Goal: Task Accomplishment & Management: Manage account settings

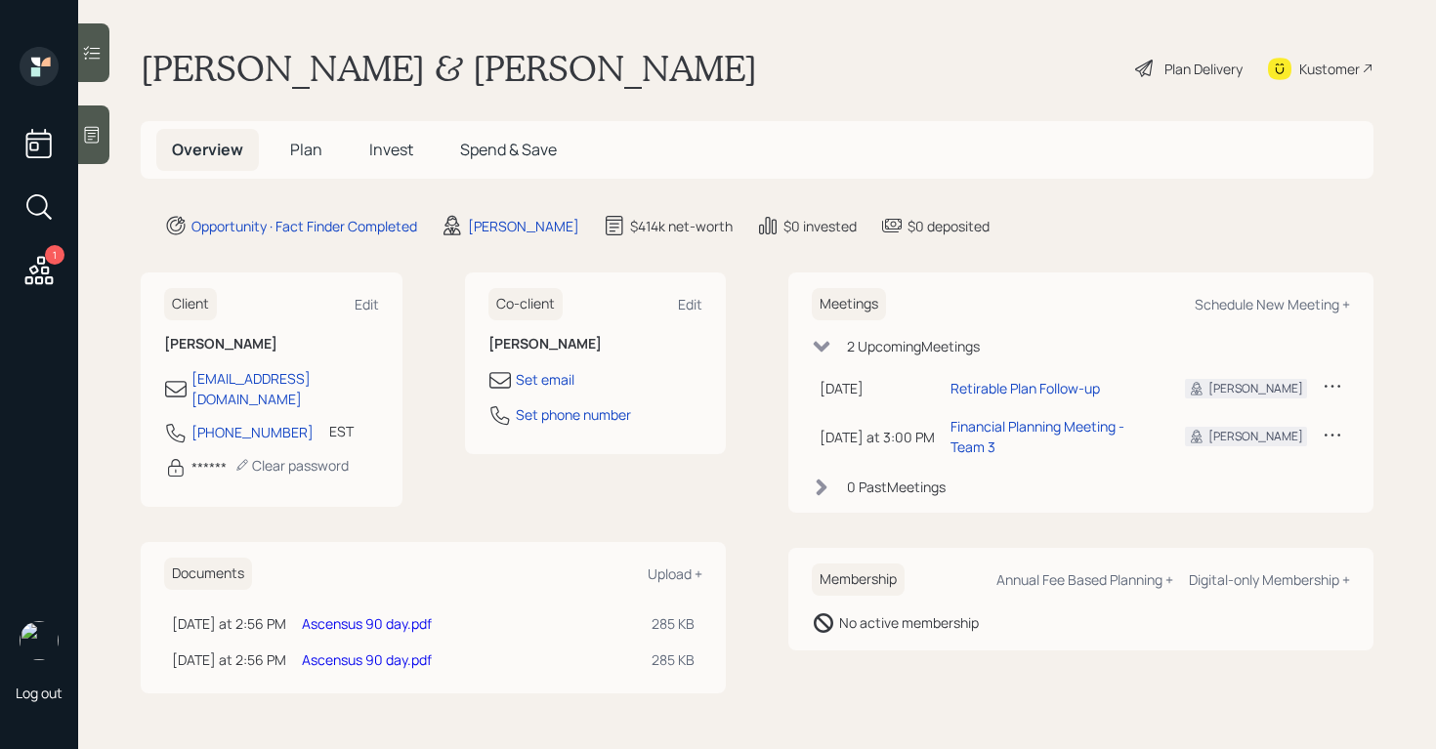
click at [1137, 76] on icon at bounding box center [1144, 68] width 23 height 23
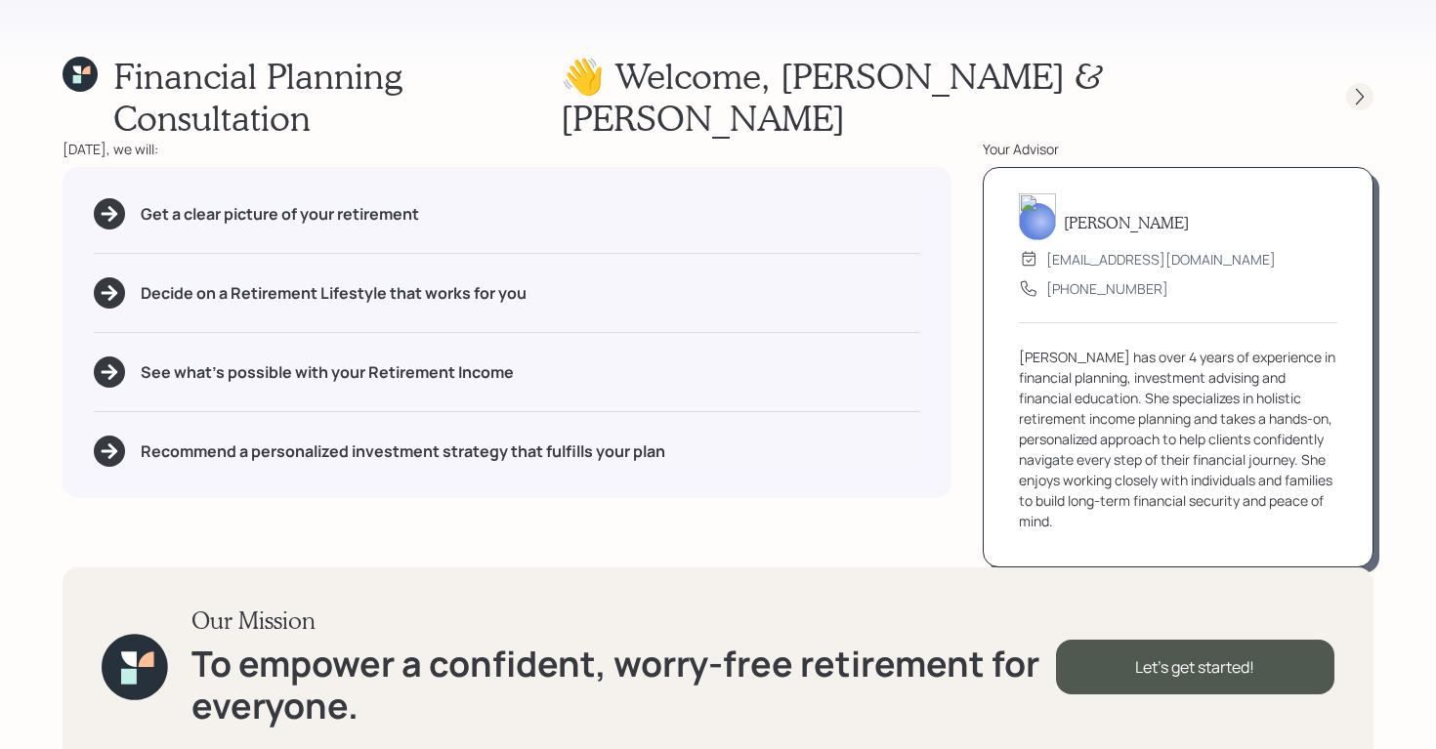
click at [1367, 87] on icon at bounding box center [1360, 97] width 20 height 20
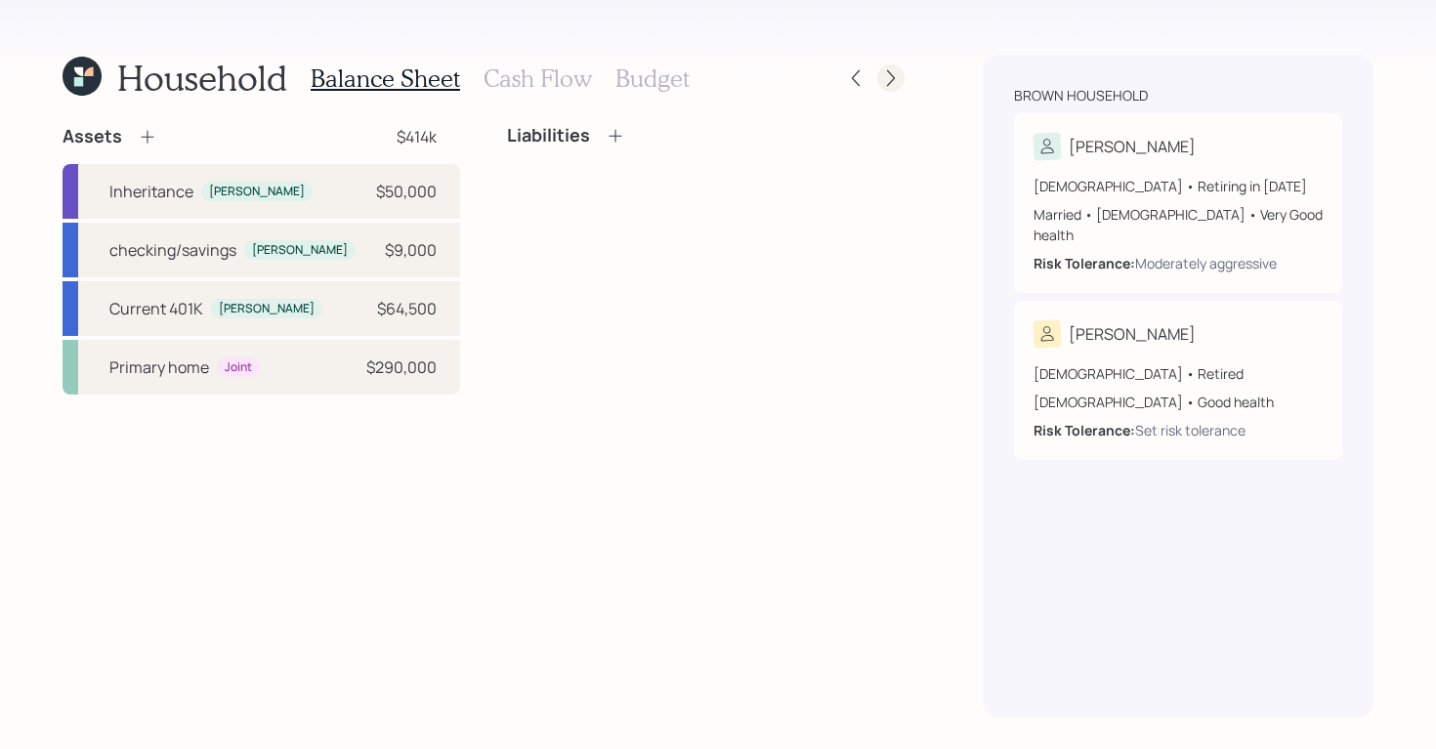
click at [891, 66] on div at bounding box center [890, 77] width 27 height 27
click at [855, 93] on div "Household Balance Sheet Cash Flow Budget" at bounding box center [484, 78] width 842 height 47
click at [859, 80] on icon at bounding box center [856, 78] width 20 height 20
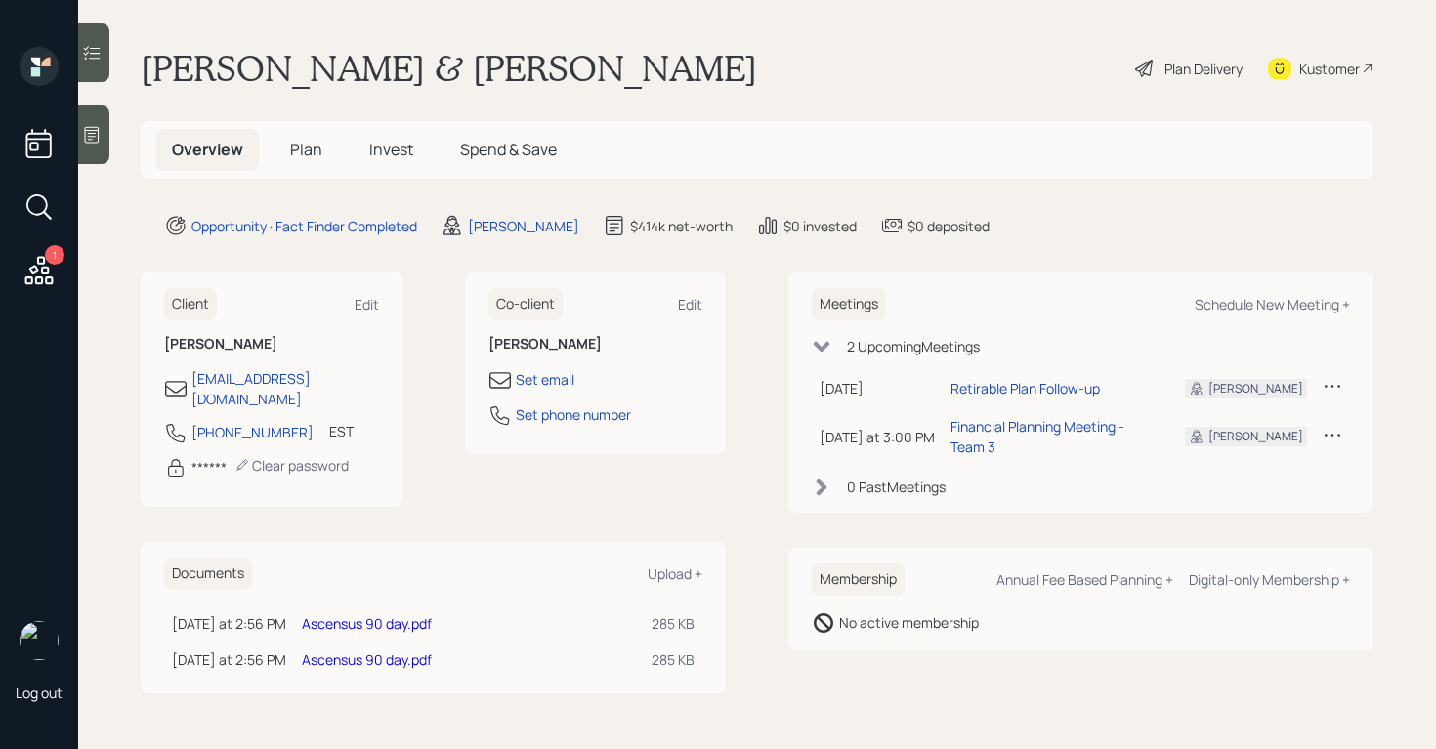
click at [302, 142] on span "Plan" at bounding box center [306, 149] width 32 height 21
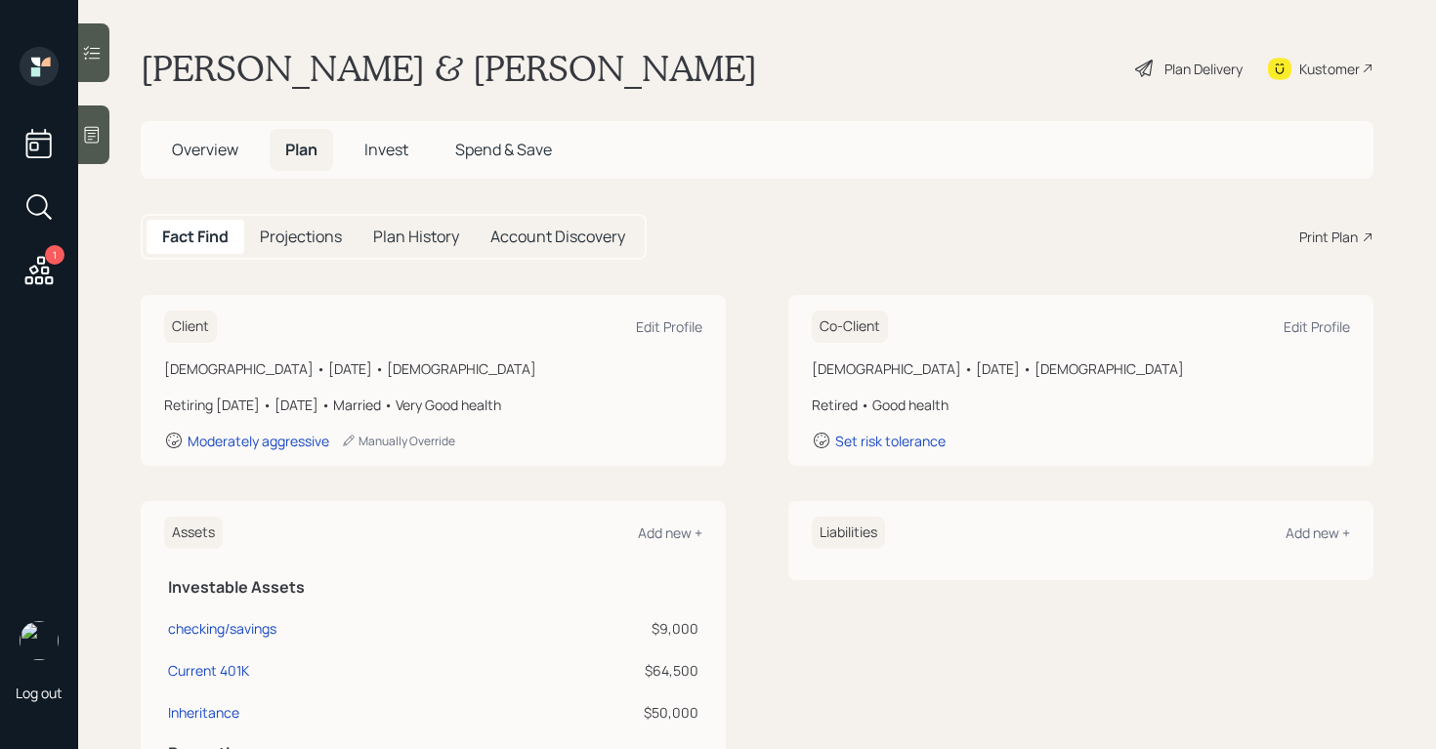
click at [1333, 237] on div "Print Plan" at bounding box center [1328, 237] width 59 height 21
click at [1191, 64] on div "Plan Delivery" at bounding box center [1203, 69] width 78 height 21
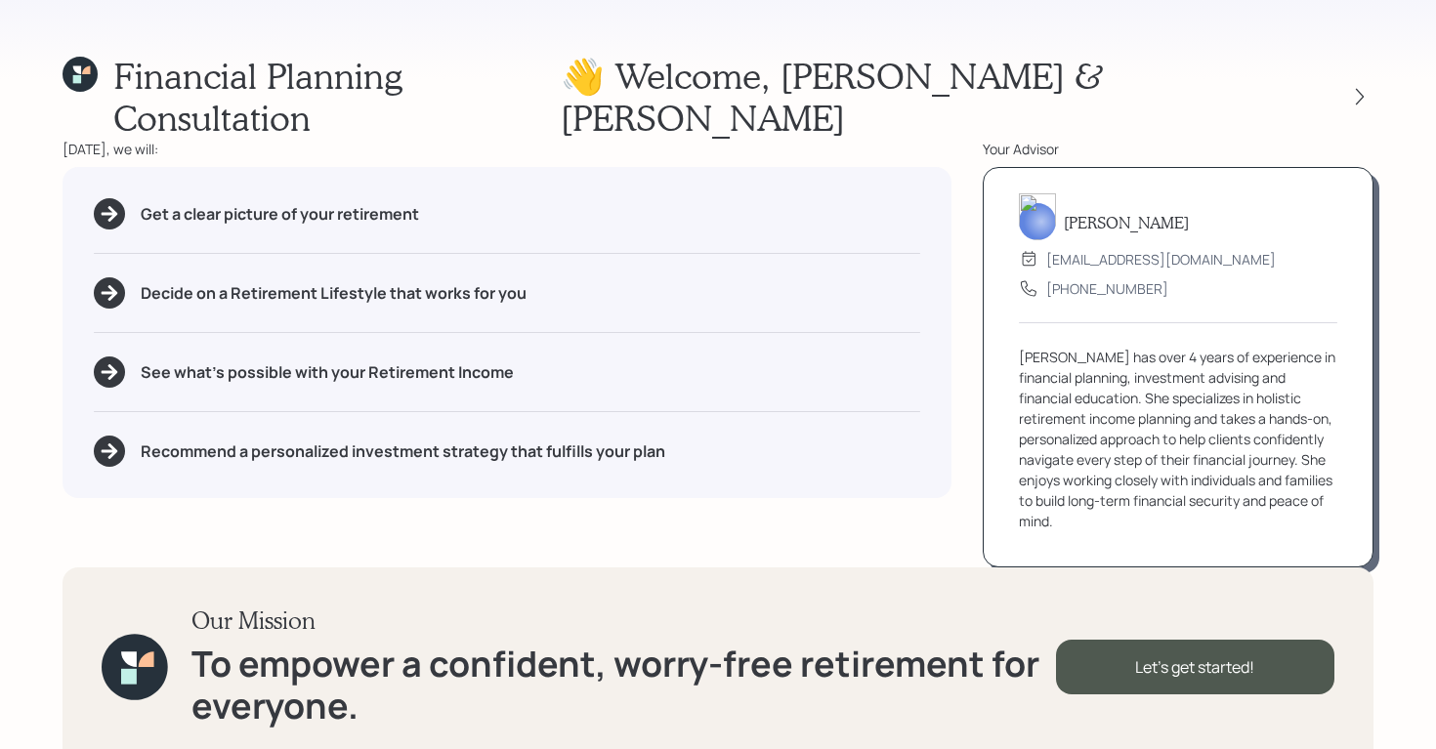
click at [1371, 83] on div at bounding box center [1359, 96] width 27 height 27
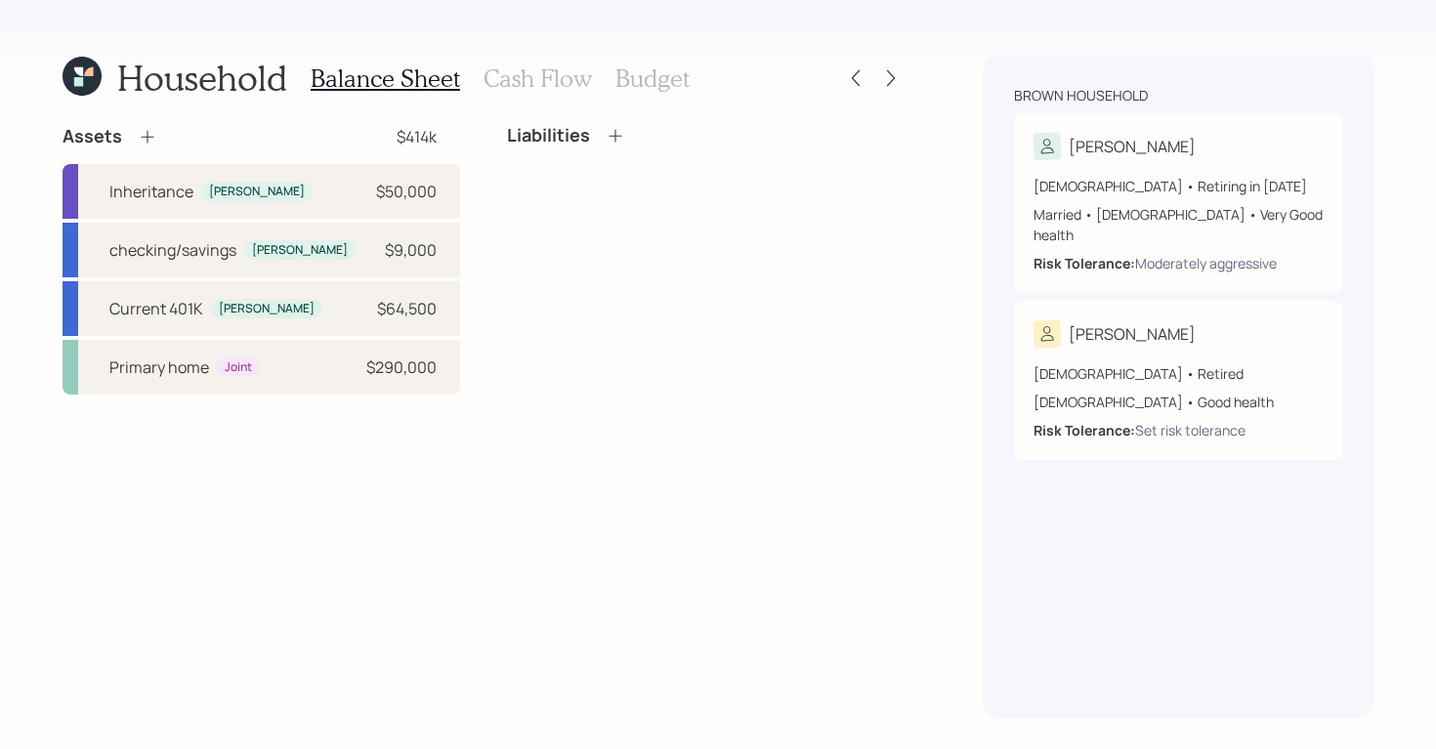
click at [522, 72] on h3 "Cash Flow" at bounding box center [537, 78] width 108 height 28
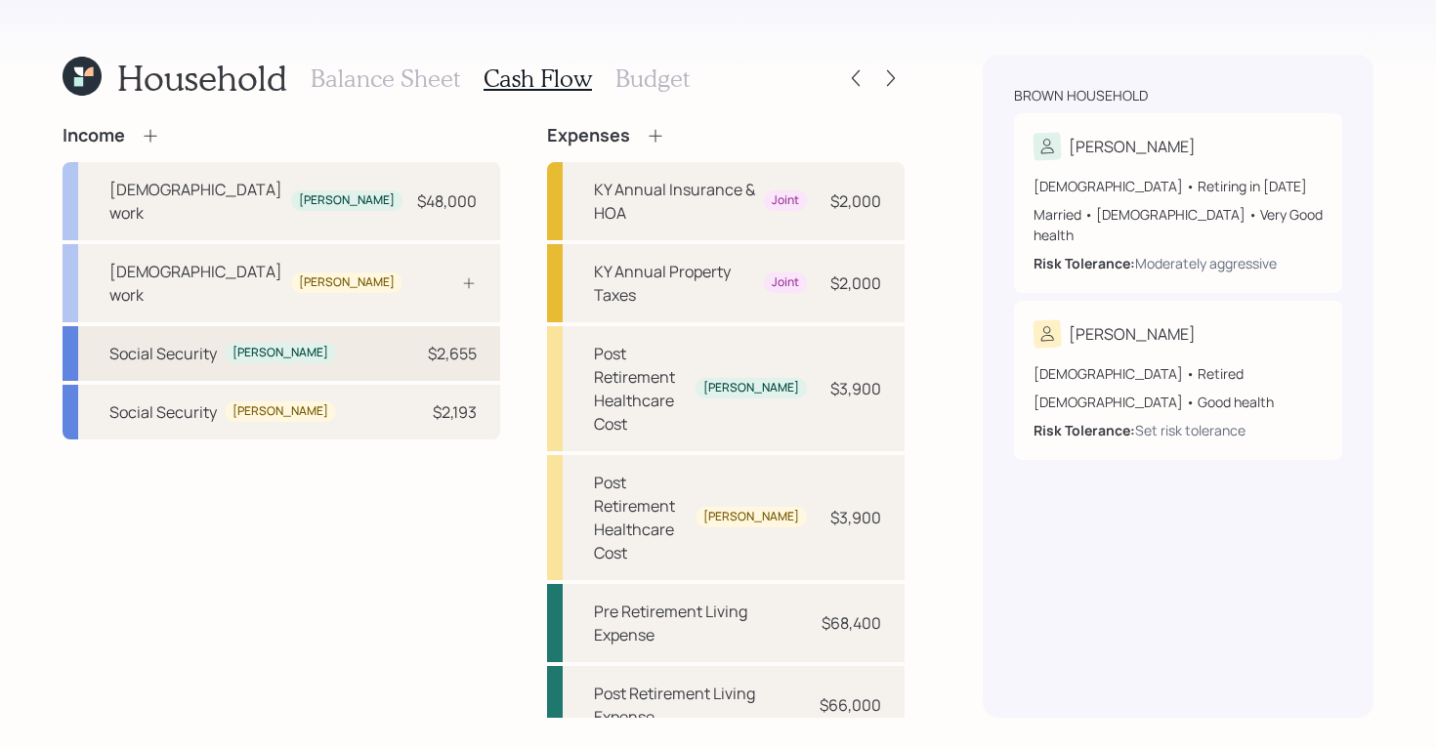
click at [362, 326] on div "Social Security David $2,655" at bounding box center [282, 353] width 438 height 55
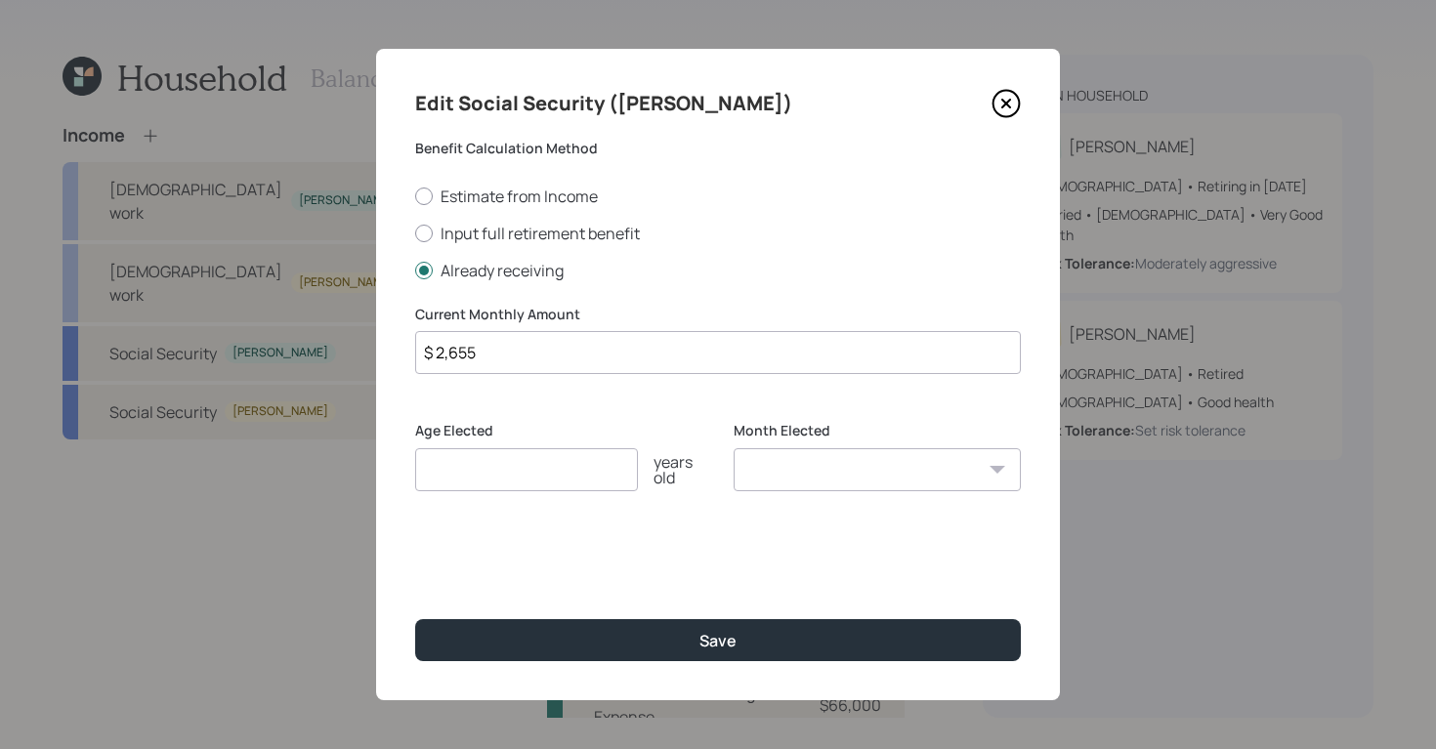
click at [1015, 103] on icon at bounding box center [1005, 103] width 29 height 29
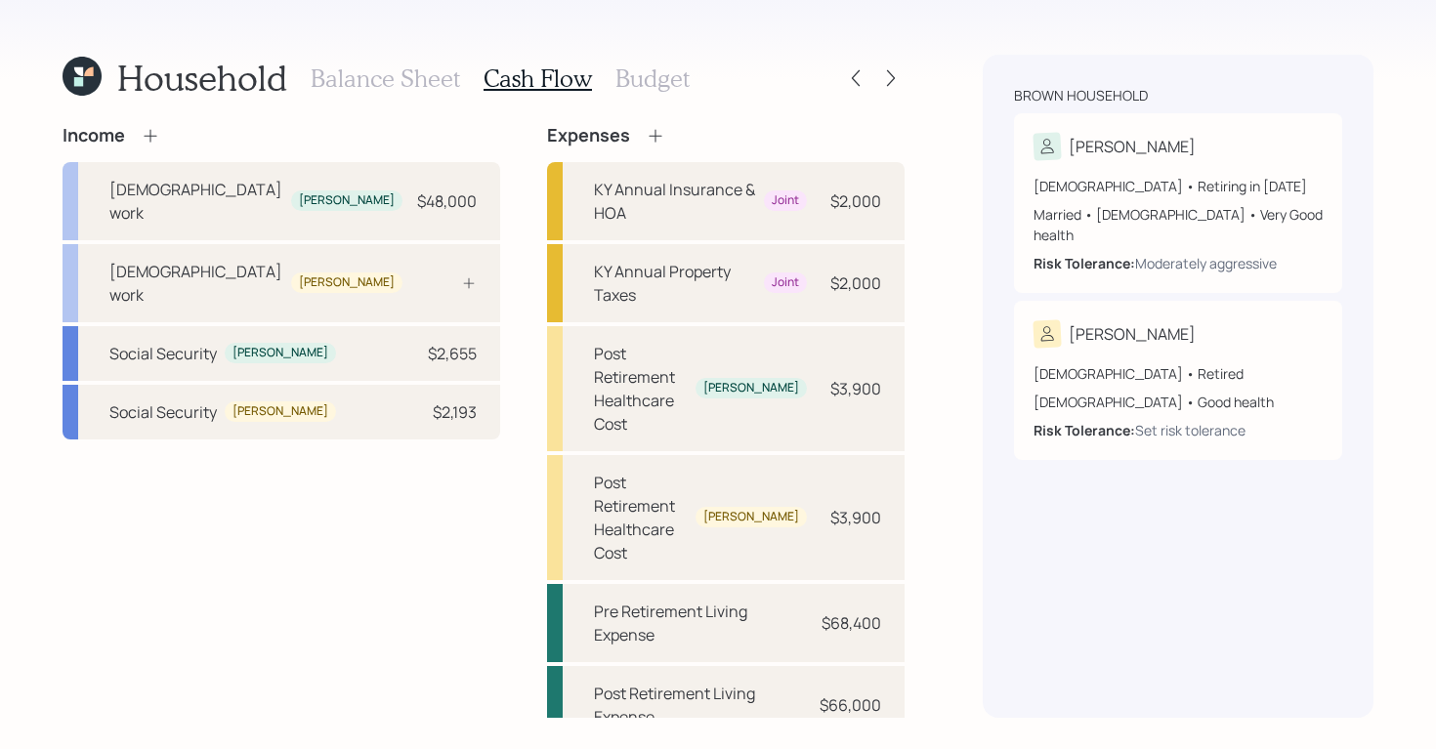
click at [627, 80] on h3 "Budget" at bounding box center [652, 78] width 74 height 28
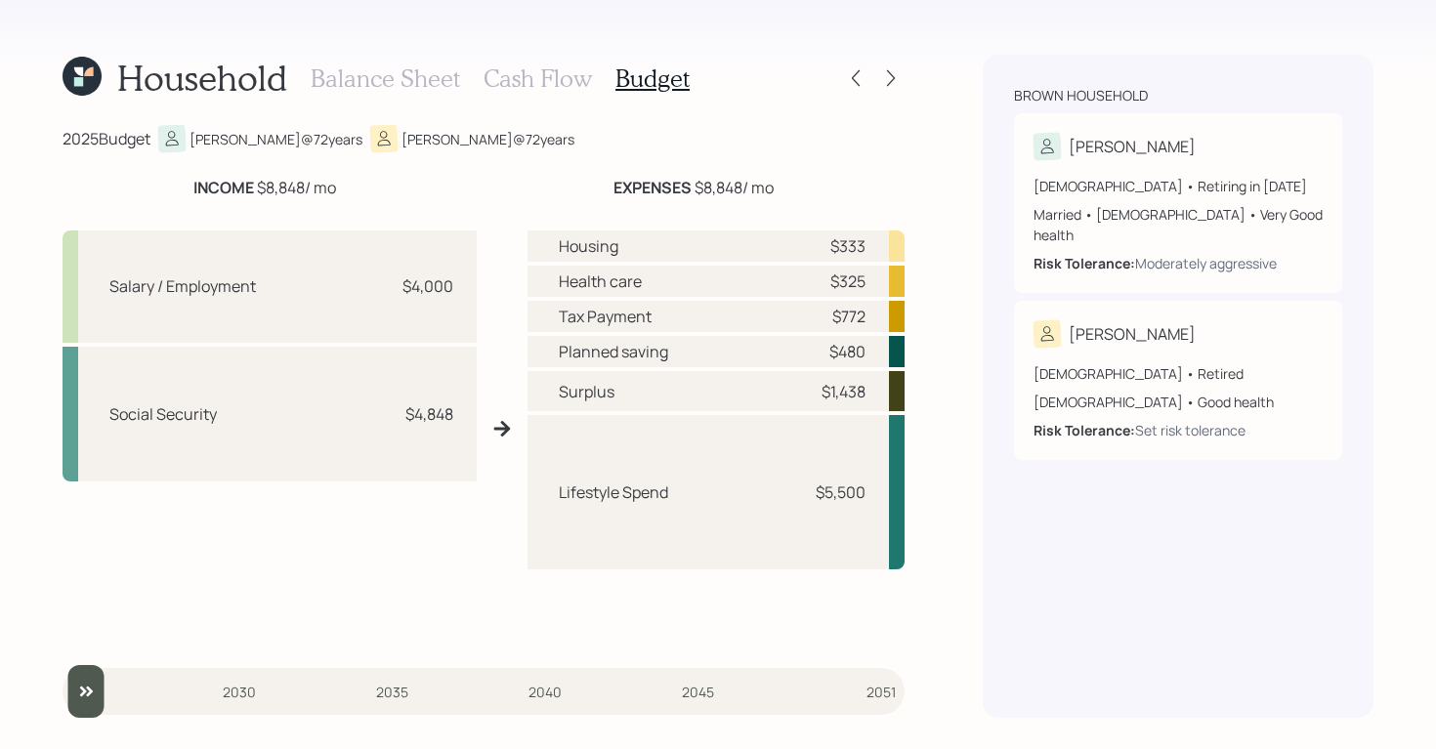
click at [900, 91] on div at bounding box center [890, 77] width 27 height 27
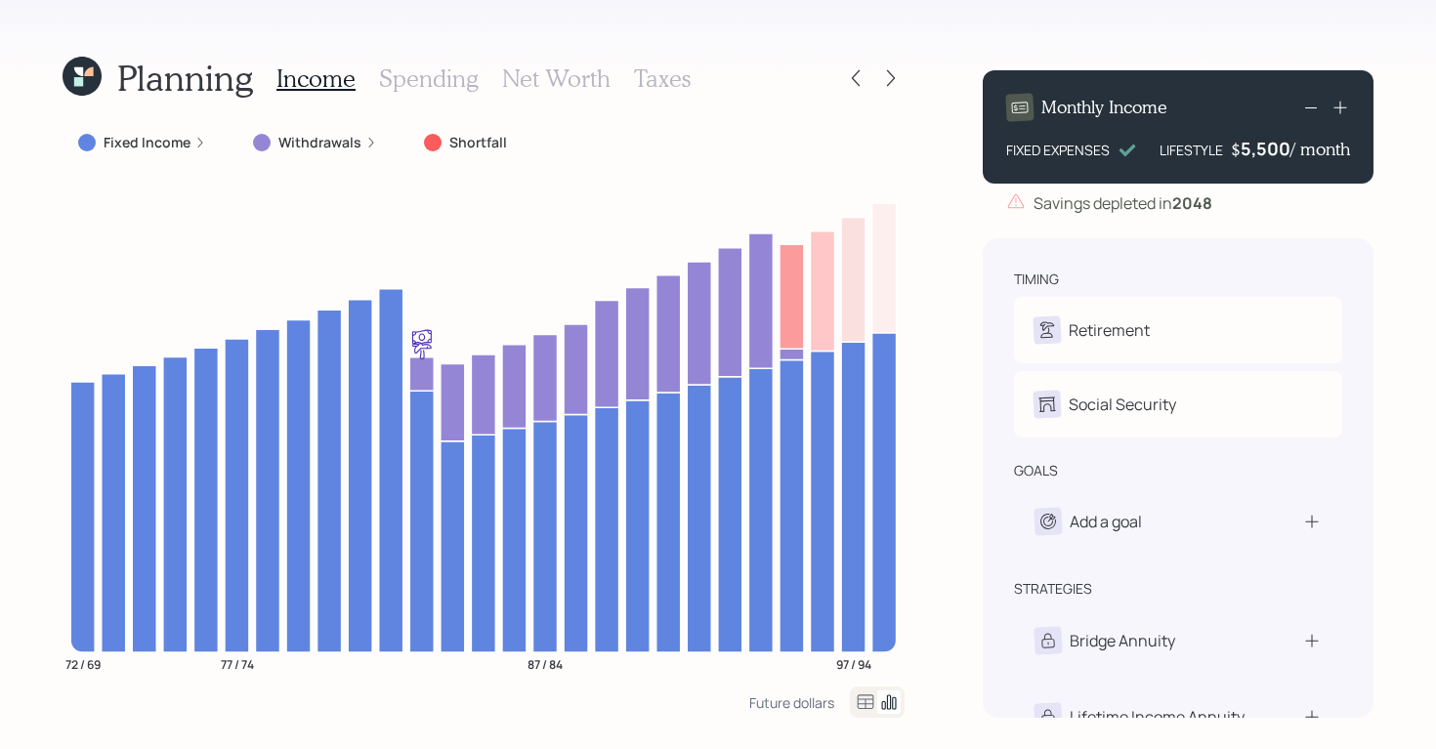
click at [870, 77] on div at bounding box center [873, 77] width 63 height 27
click at [848, 73] on icon at bounding box center [856, 78] width 20 height 20
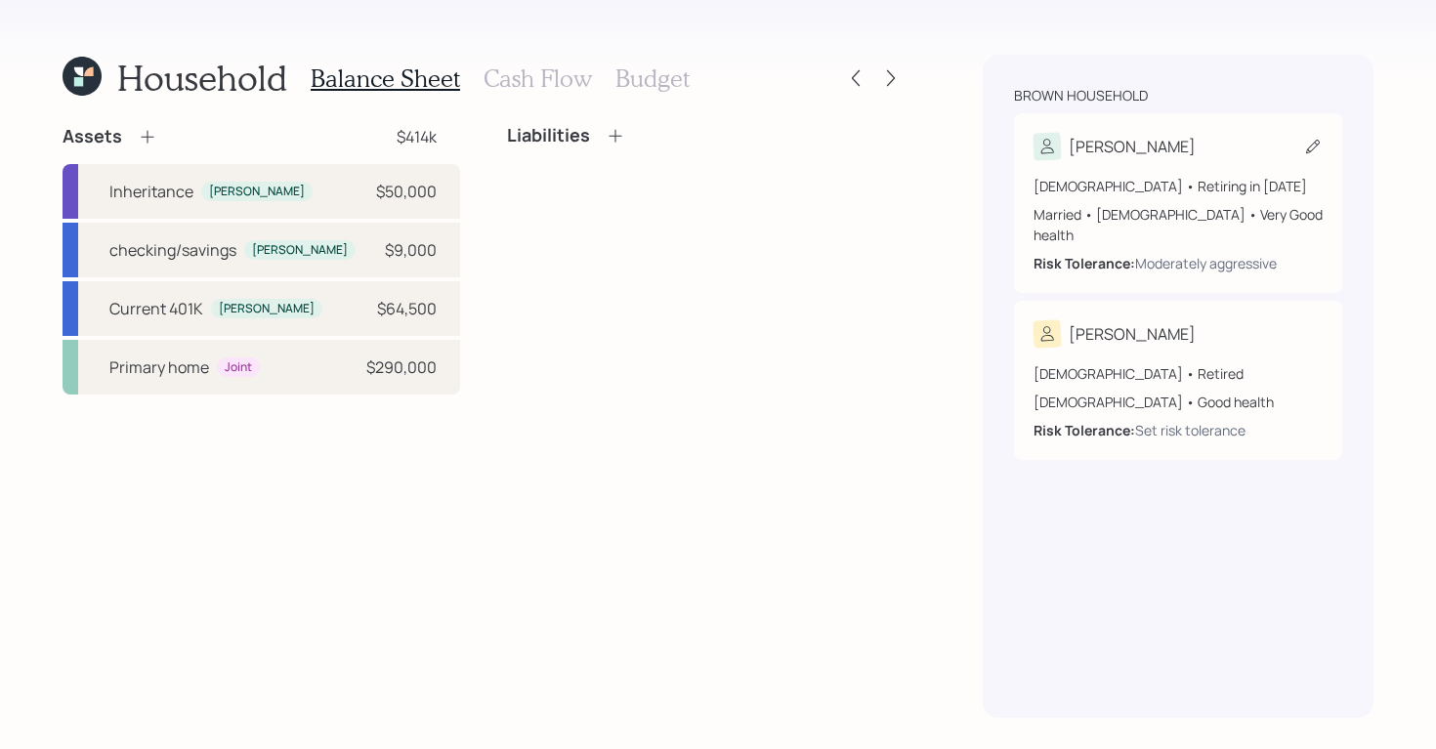
click at [1171, 142] on div "David" at bounding box center [1177, 146] width 289 height 27
select select "5"
select select "very_good"
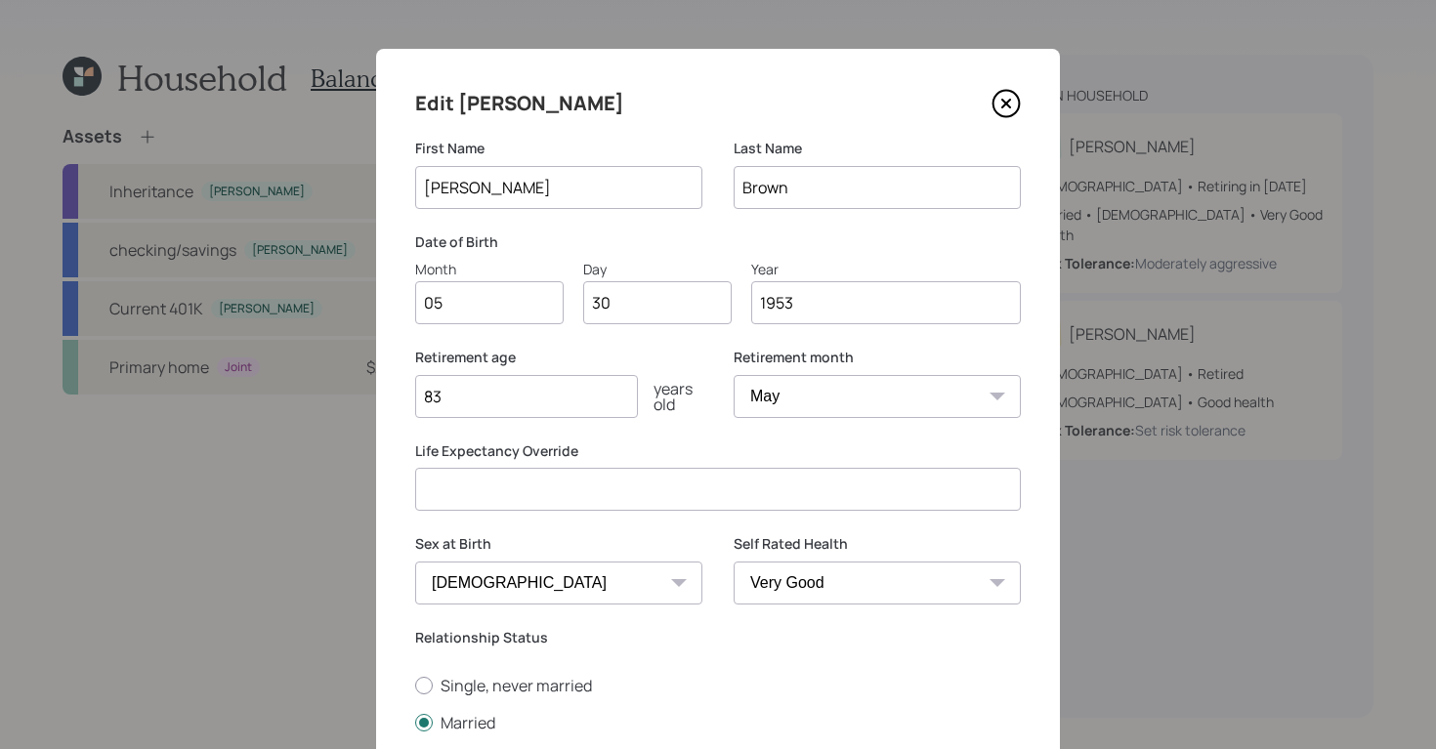
click at [1001, 110] on icon at bounding box center [1005, 103] width 29 height 29
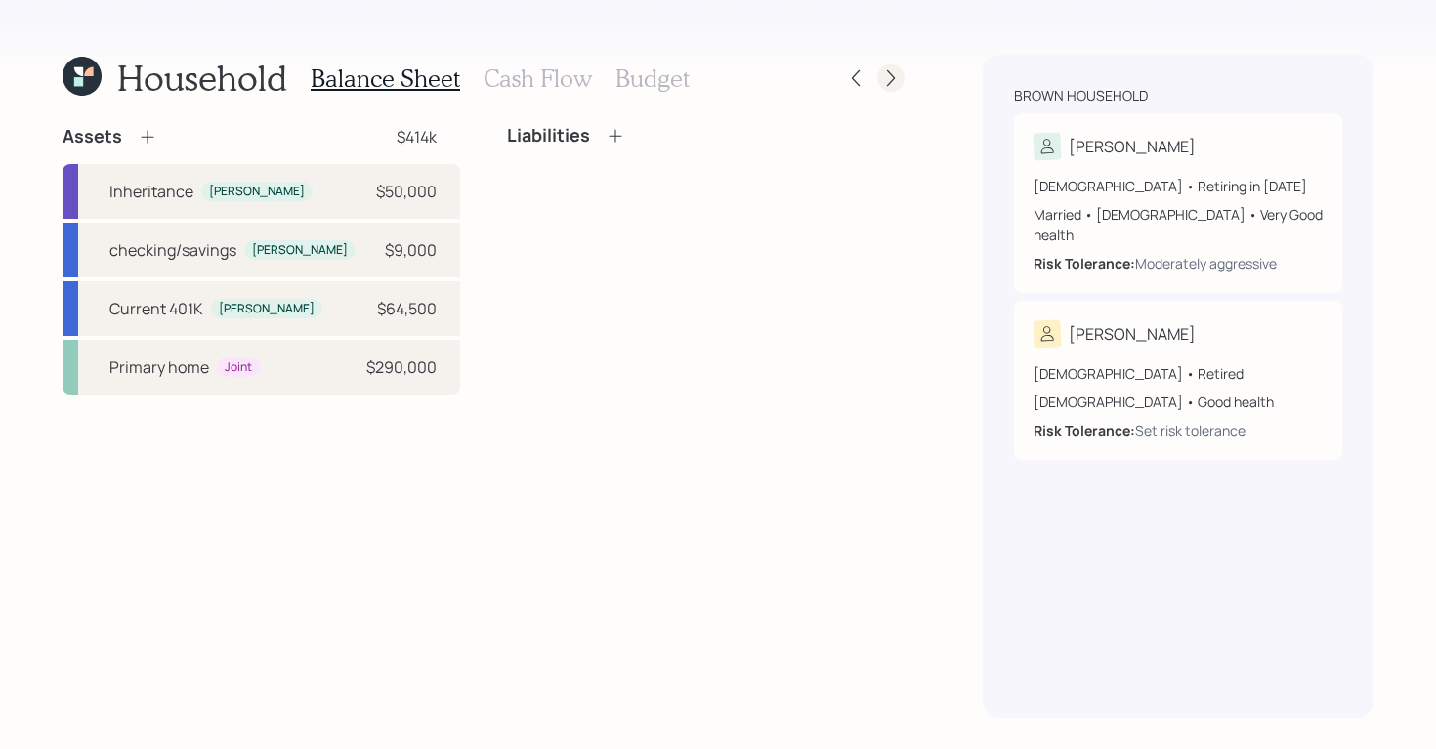
click at [878, 79] on div at bounding box center [890, 77] width 27 height 27
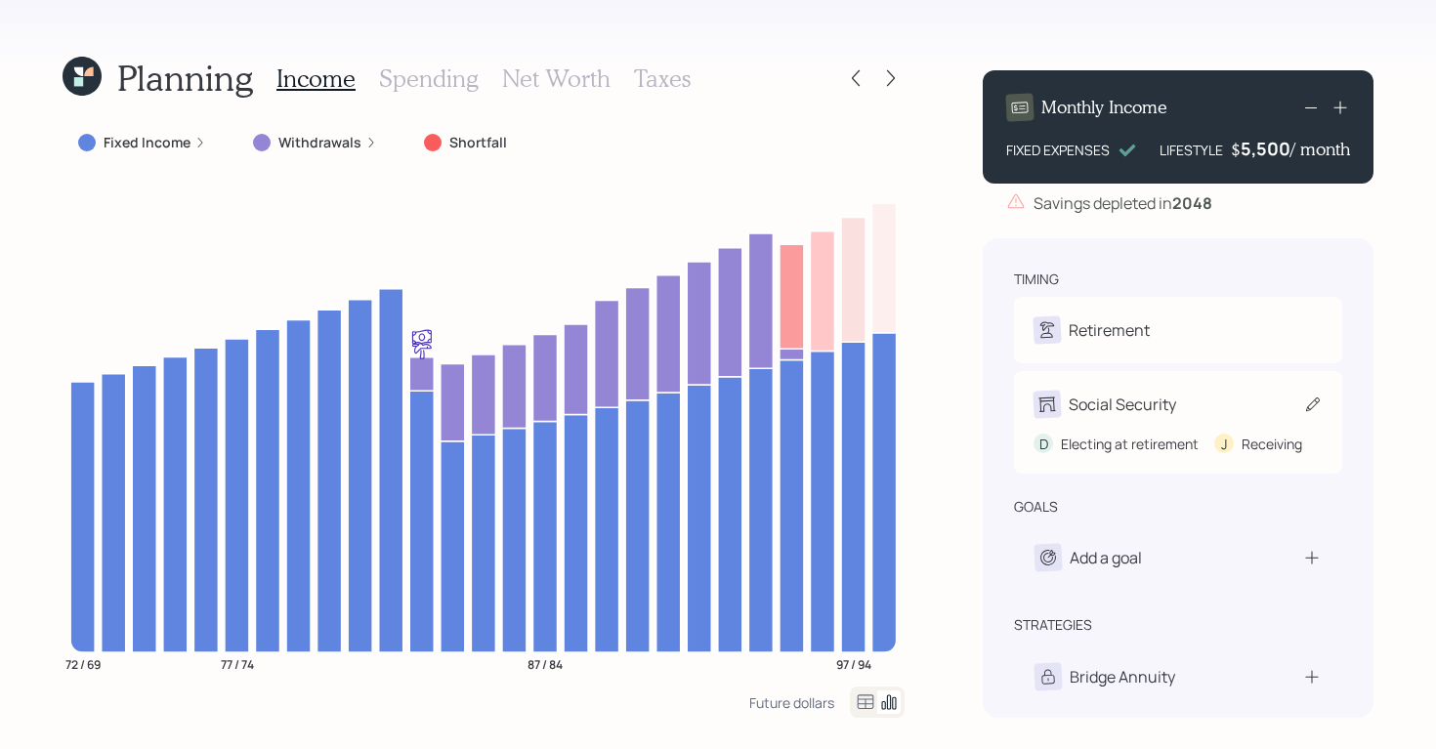
click at [1102, 409] on div "Social Security" at bounding box center [1121, 404] width 107 height 23
select select "5"
select select "3"
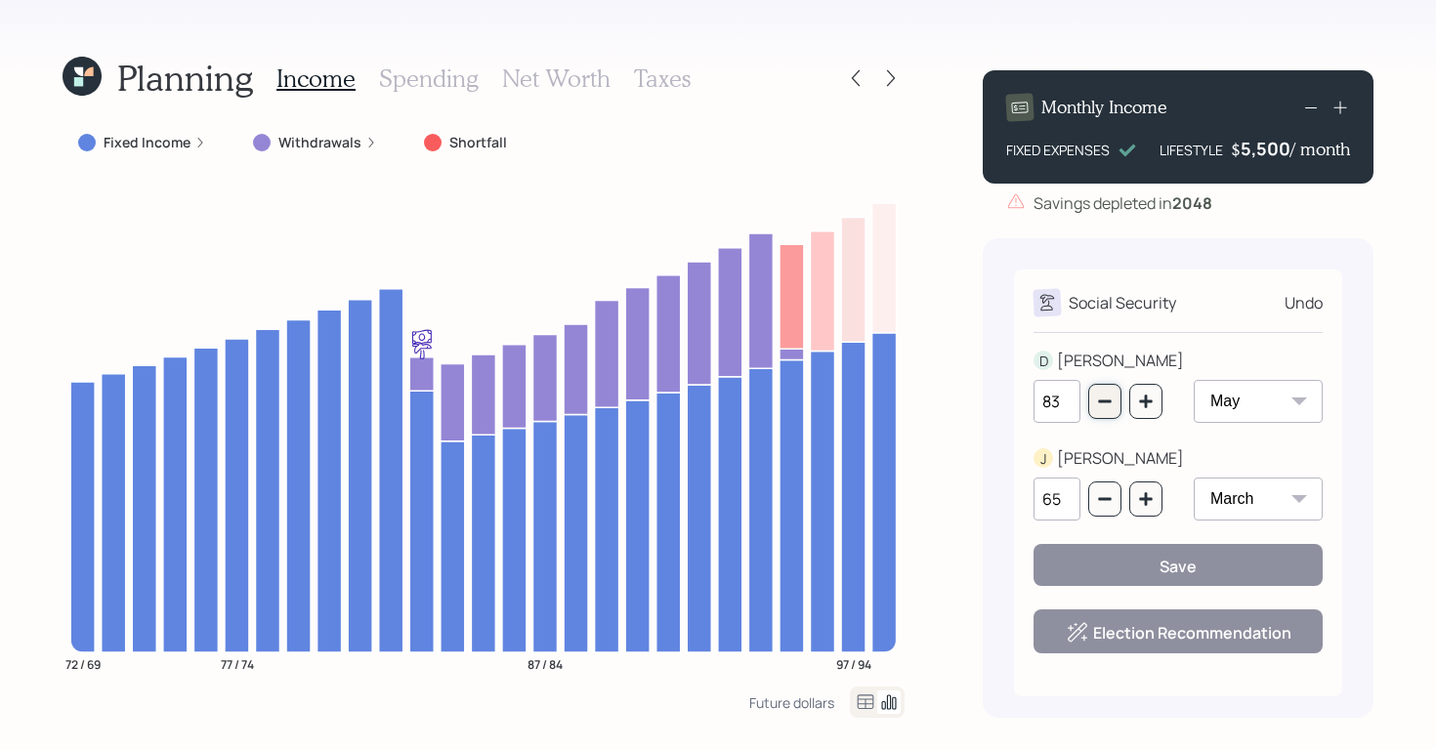
click at [1102, 409] on button "button" at bounding box center [1104, 401] width 33 height 35
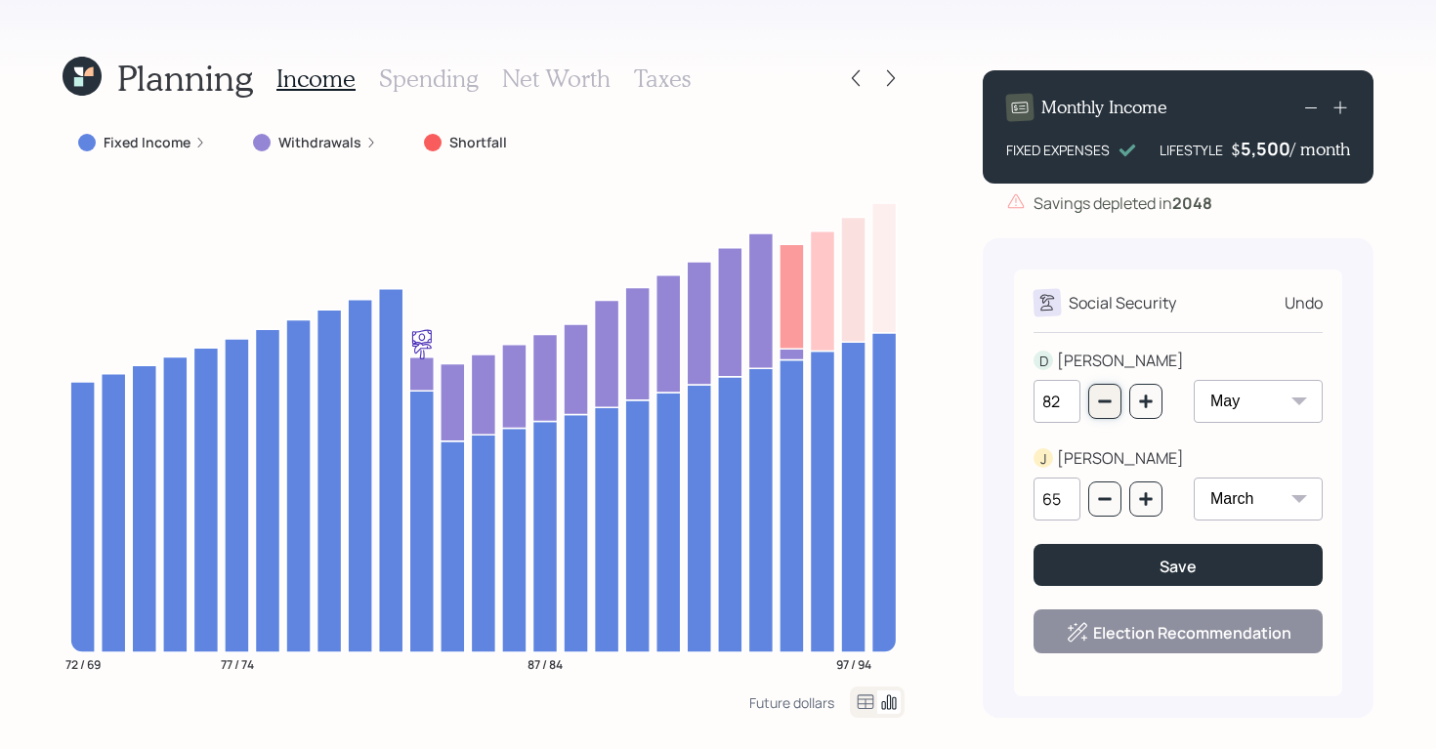
click at [1102, 409] on button "button" at bounding box center [1104, 401] width 33 height 35
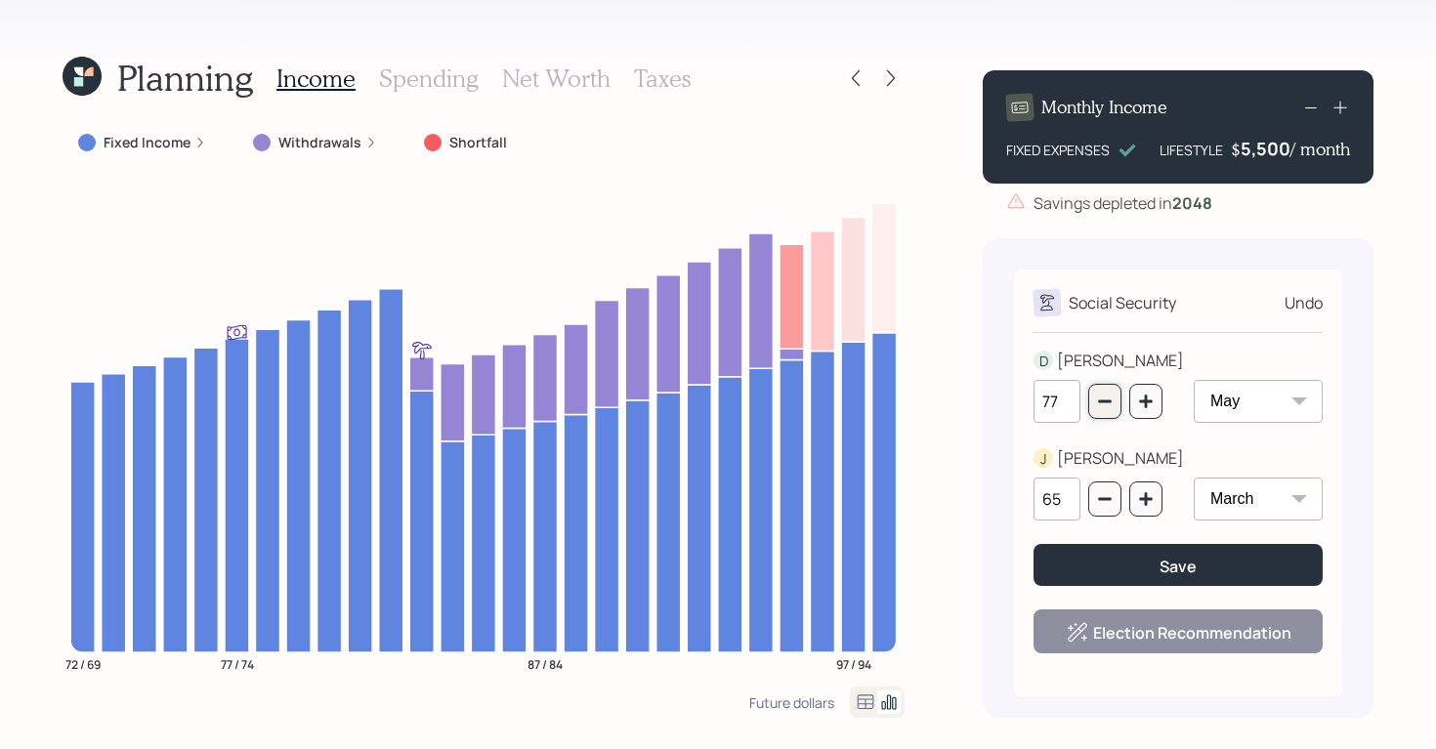
click at [1096, 411] on button "button" at bounding box center [1104, 401] width 33 height 35
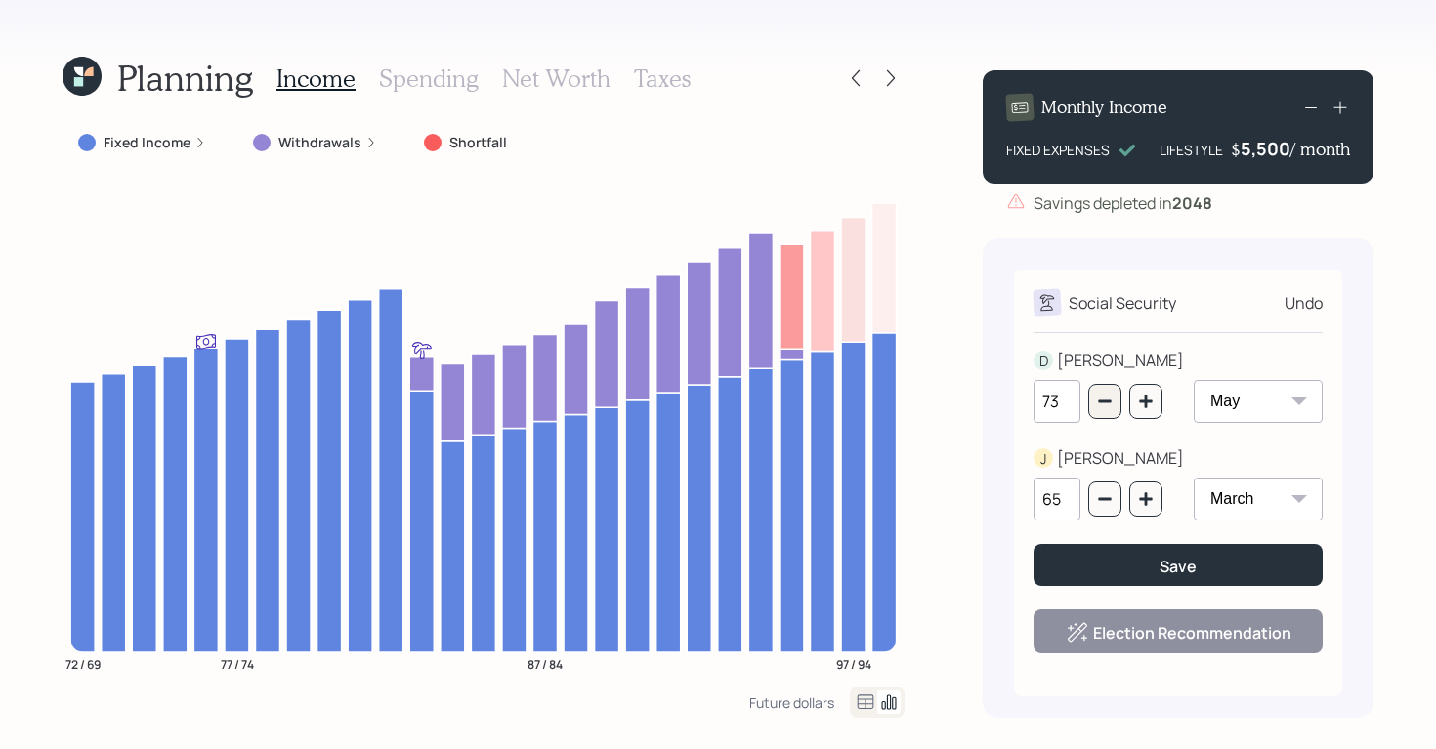
type input "72"
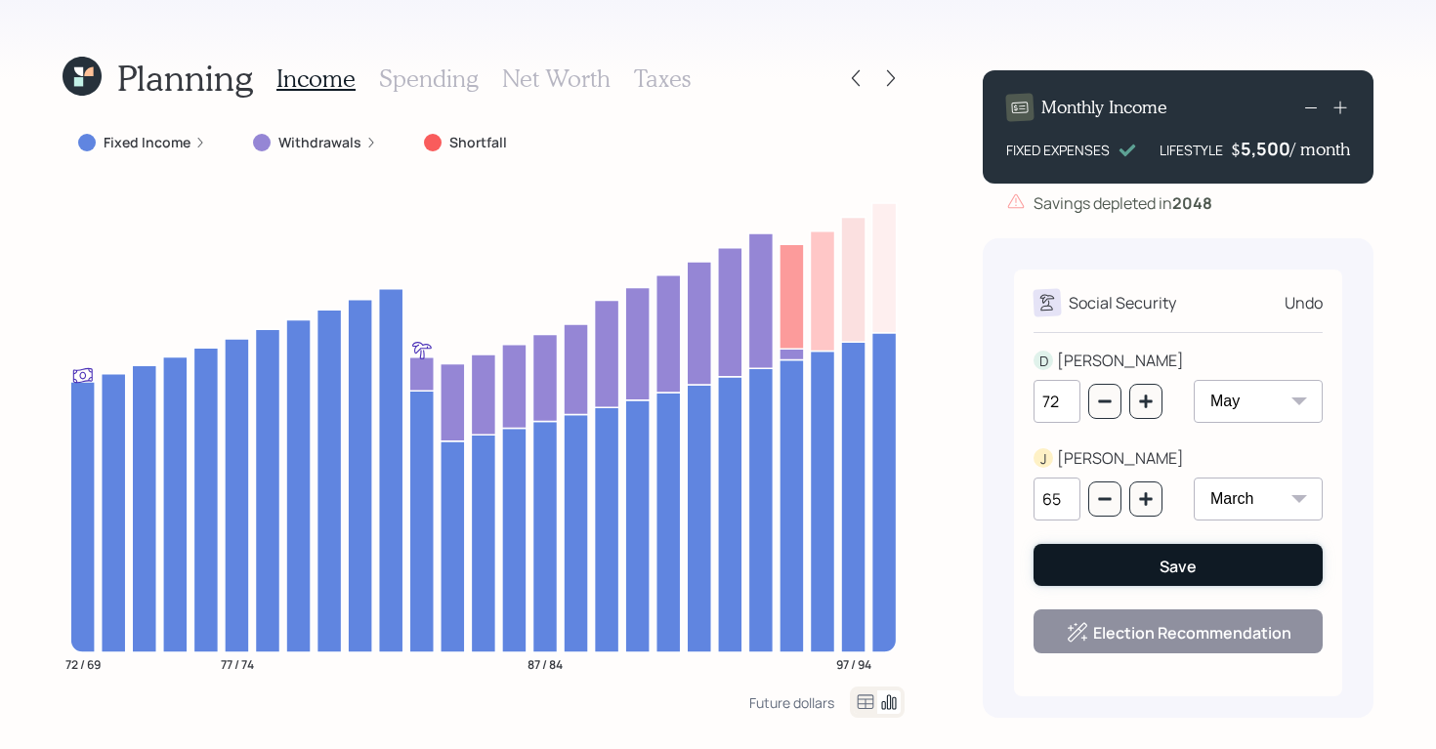
click at [1146, 562] on button "Save" at bounding box center [1177, 565] width 289 height 42
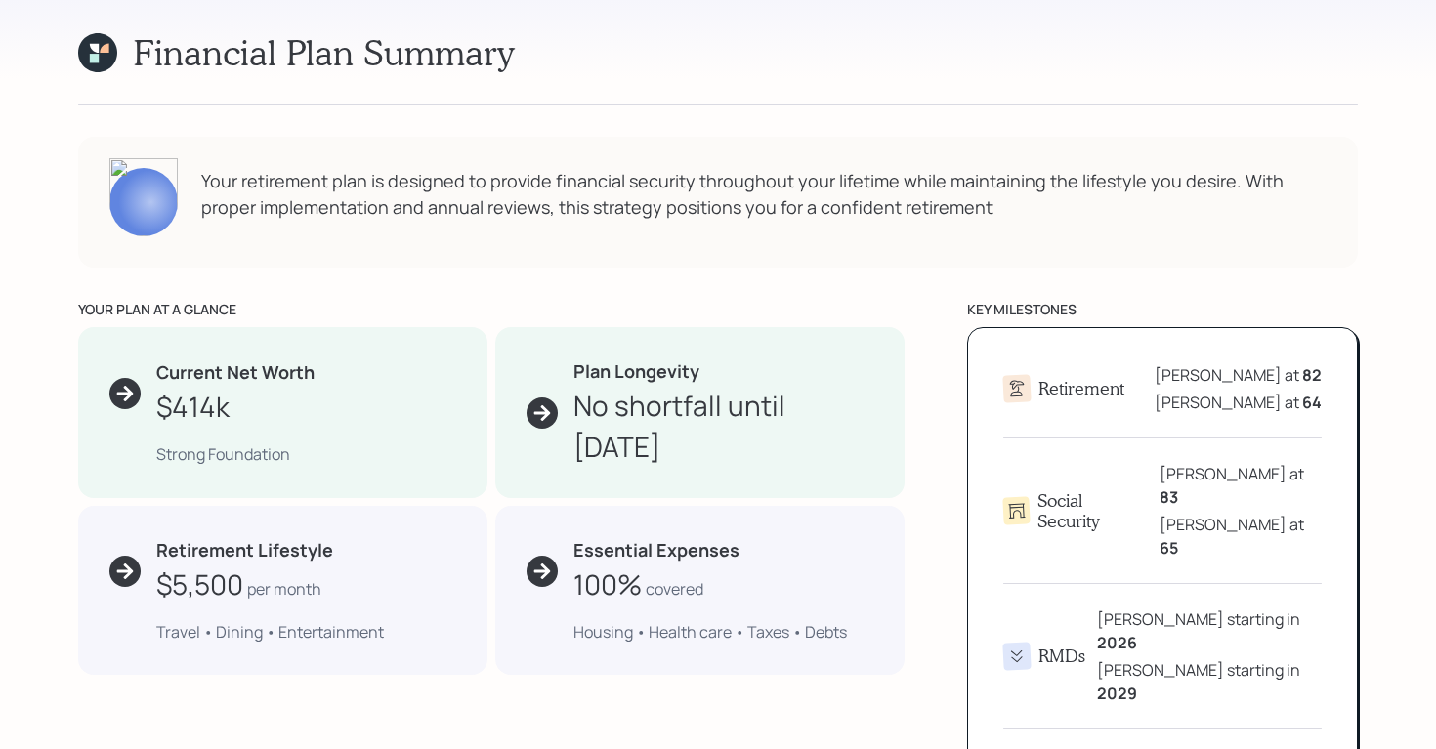
scroll to position [870, 0]
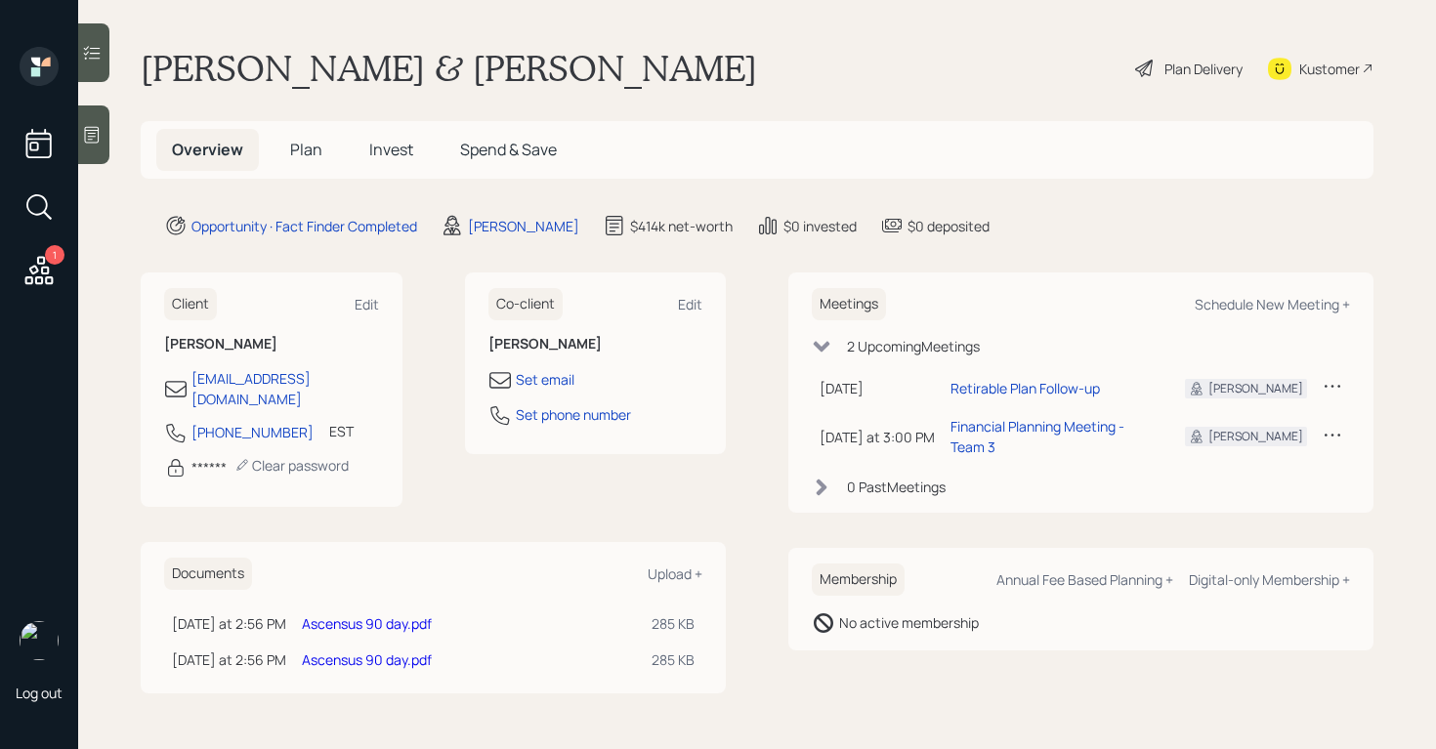
click at [298, 148] on span "Plan" at bounding box center [306, 149] width 32 height 21
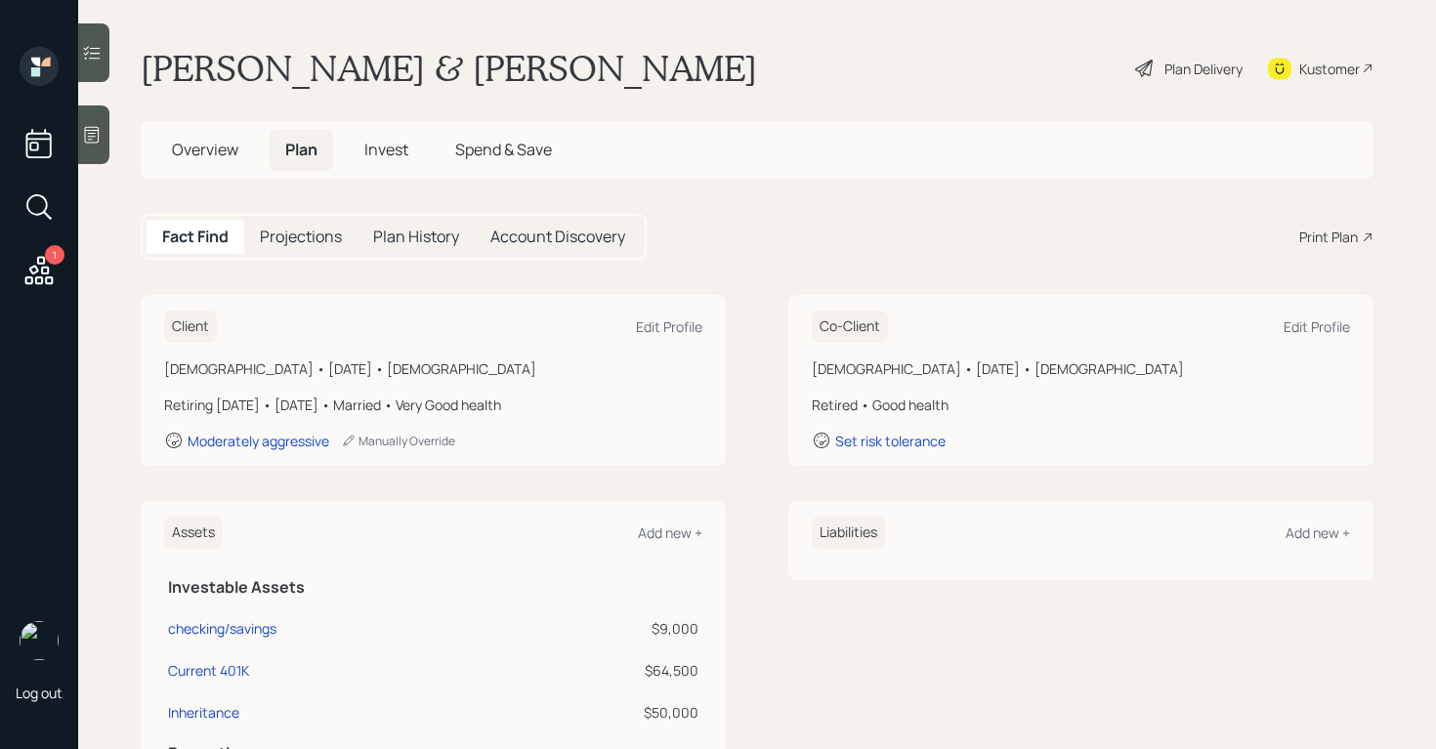
click at [52, 254] on div "1" at bounding box center [55, 255] width 20 height 20
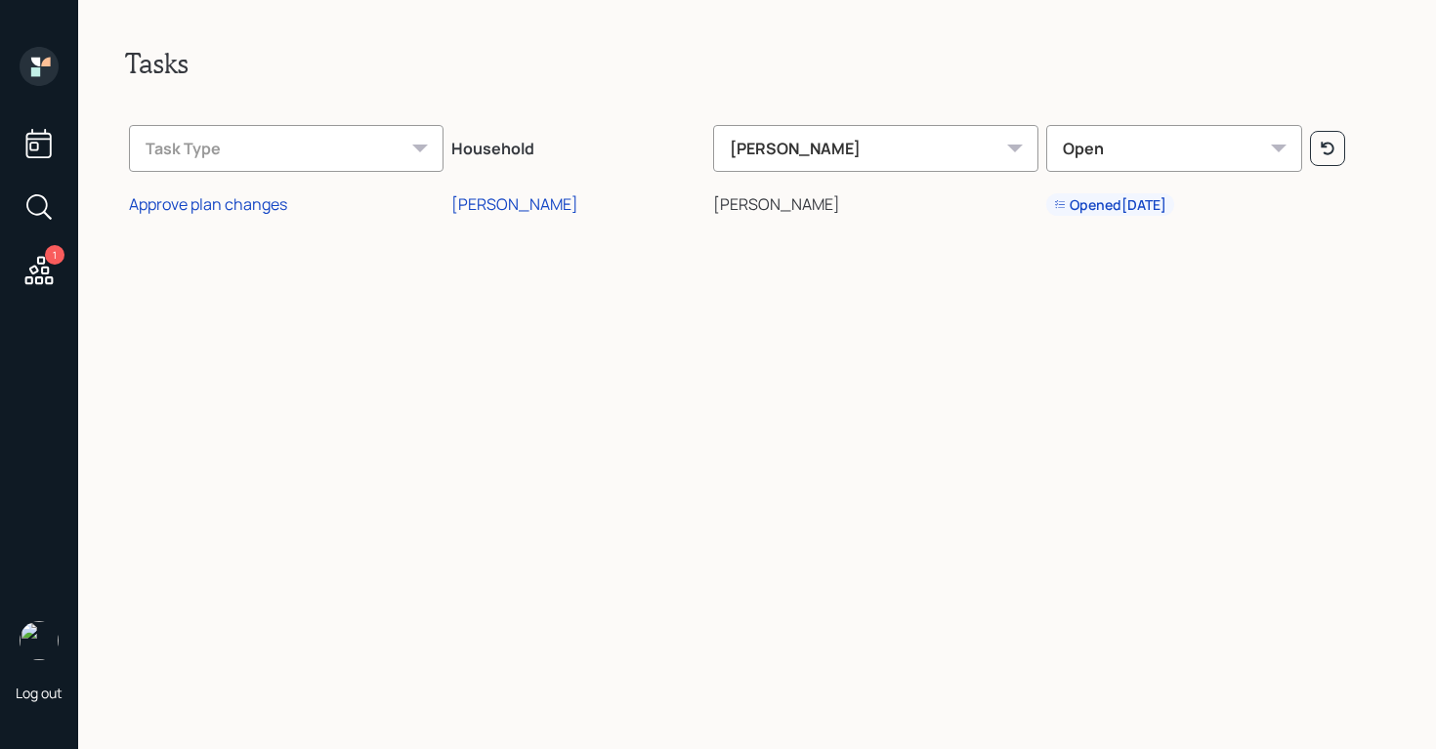
click at [47, 68] on icon at bounding box center [39, 66] width 39 height 39
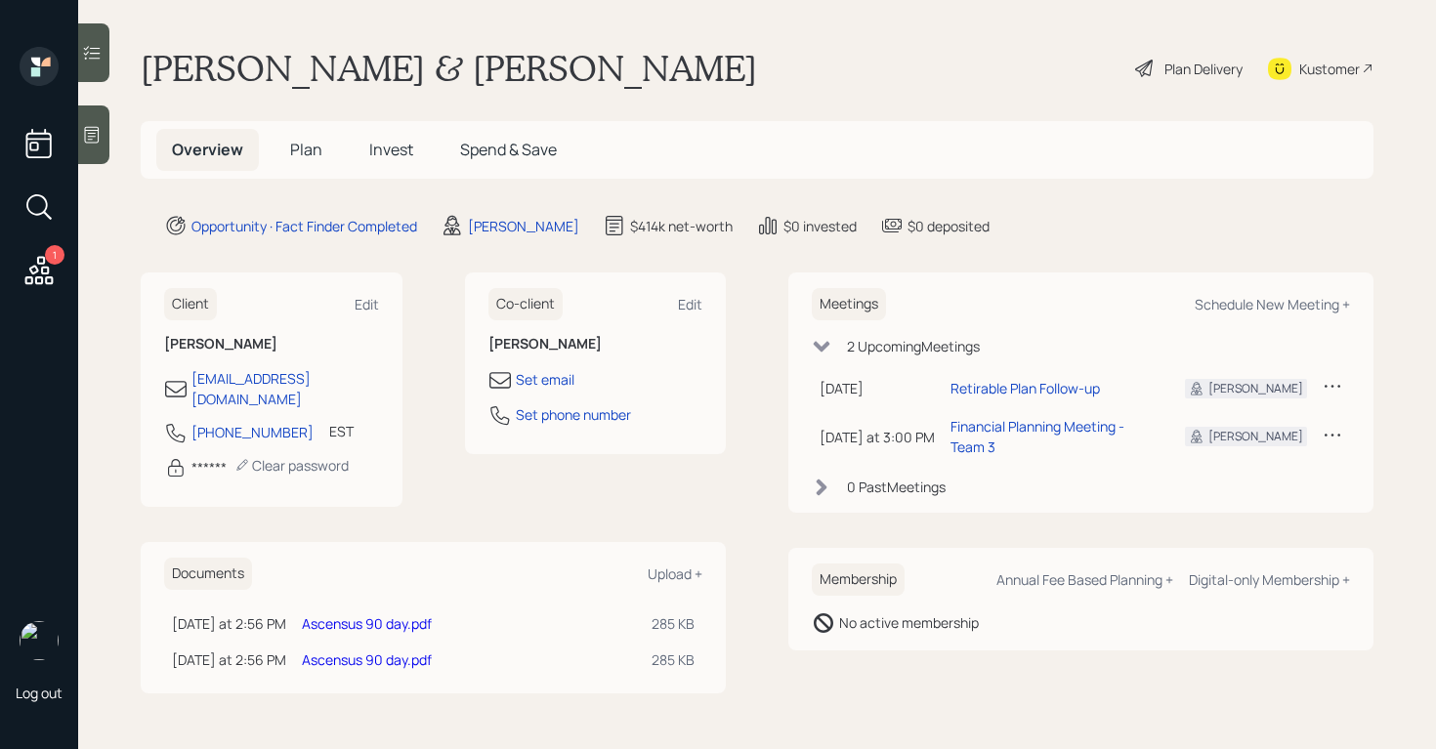
click at [1150, 57] on icon at bounding box center [1144, 68] width 23 height 23
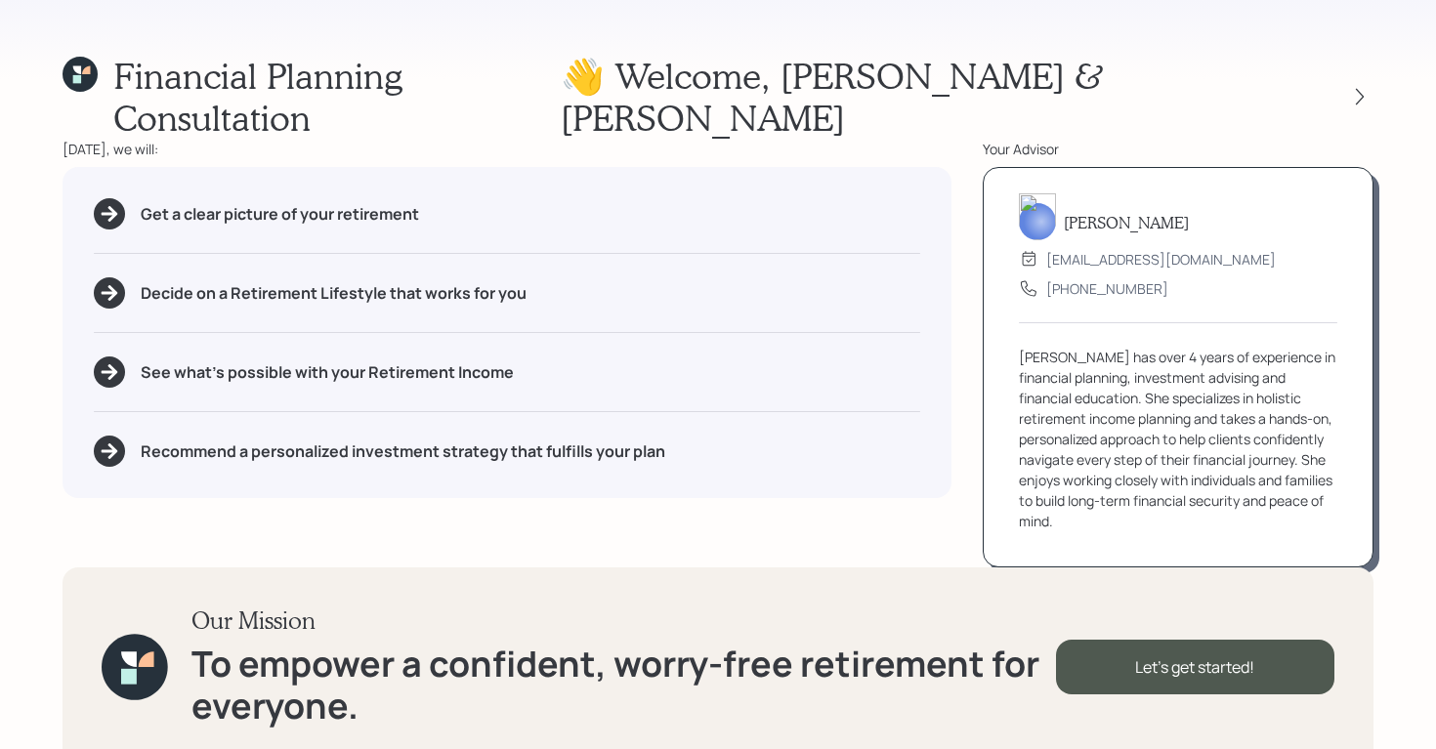
click at [1383, 51] on div "Financial Planning Consultation 👋 Welcome , David & Jeannie Today, we will: Get…" at bounding box center [718, 374] width 1436 height 749
click at [1359, 89] on icon at bounding box center [1360, 97] width 8 height 17
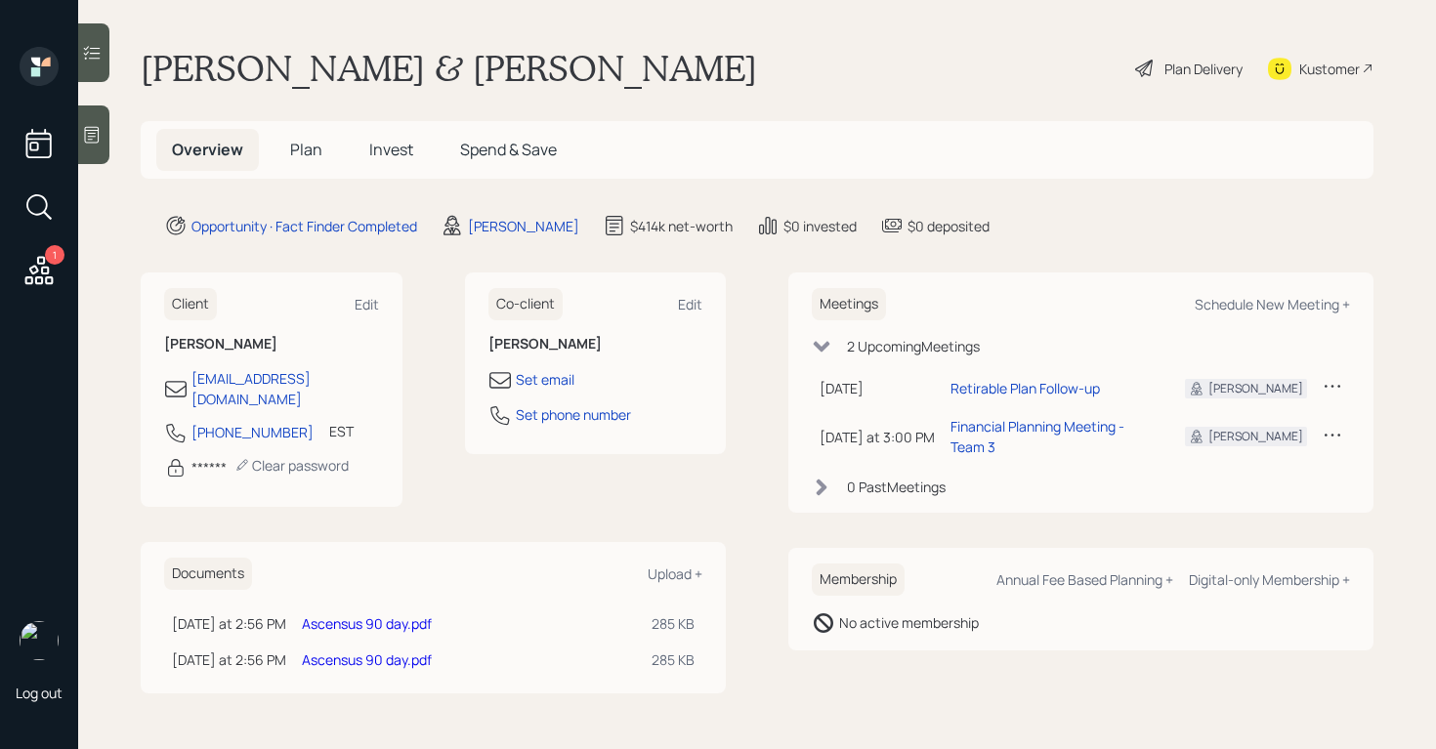
click at [308, 146] on span "Plan" at bounding box center [306, 149] width 32 height 21
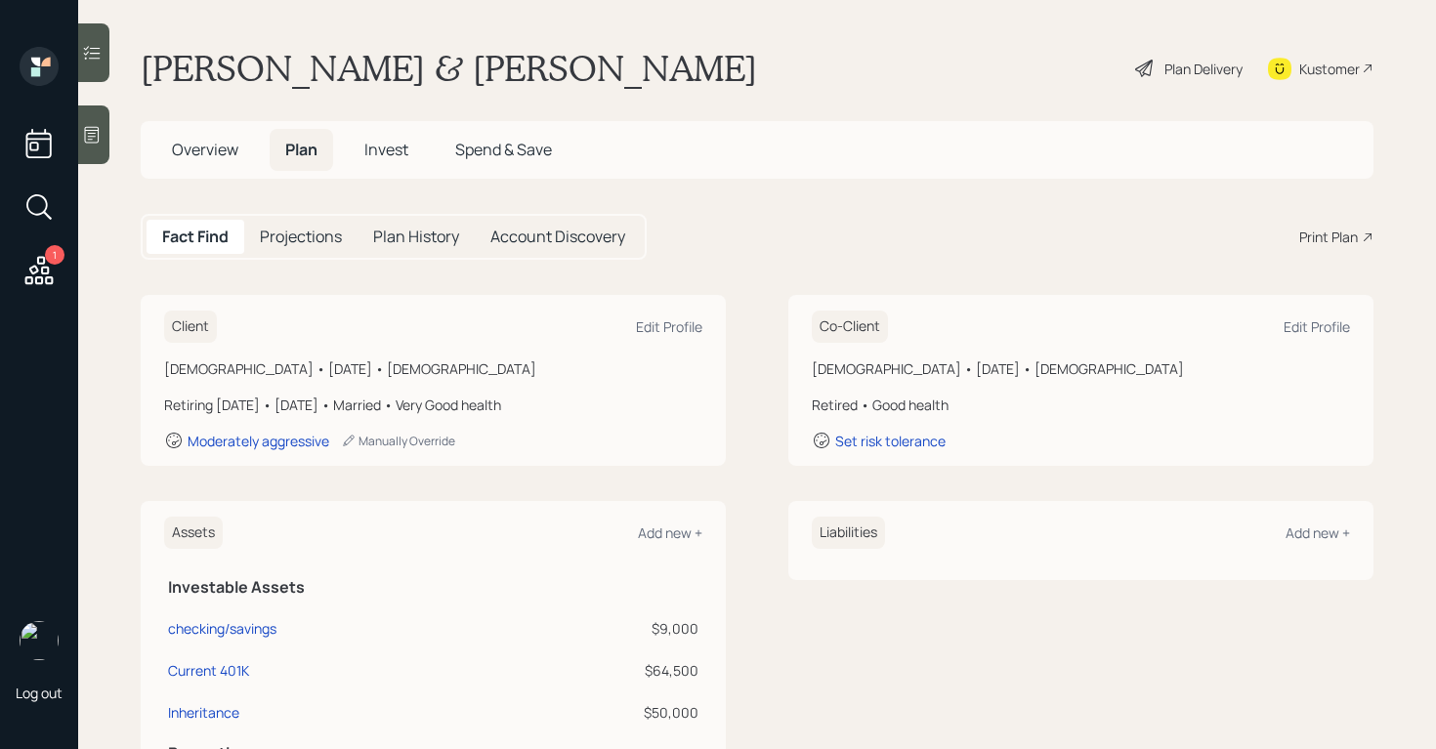
click at [1371, 227] on div "Print Plan" at bounding box center [1336, 237] width 74 height 21
click at [224, 136] on h5 "Overview" at bounding box center [205, 150] width 98 height 42
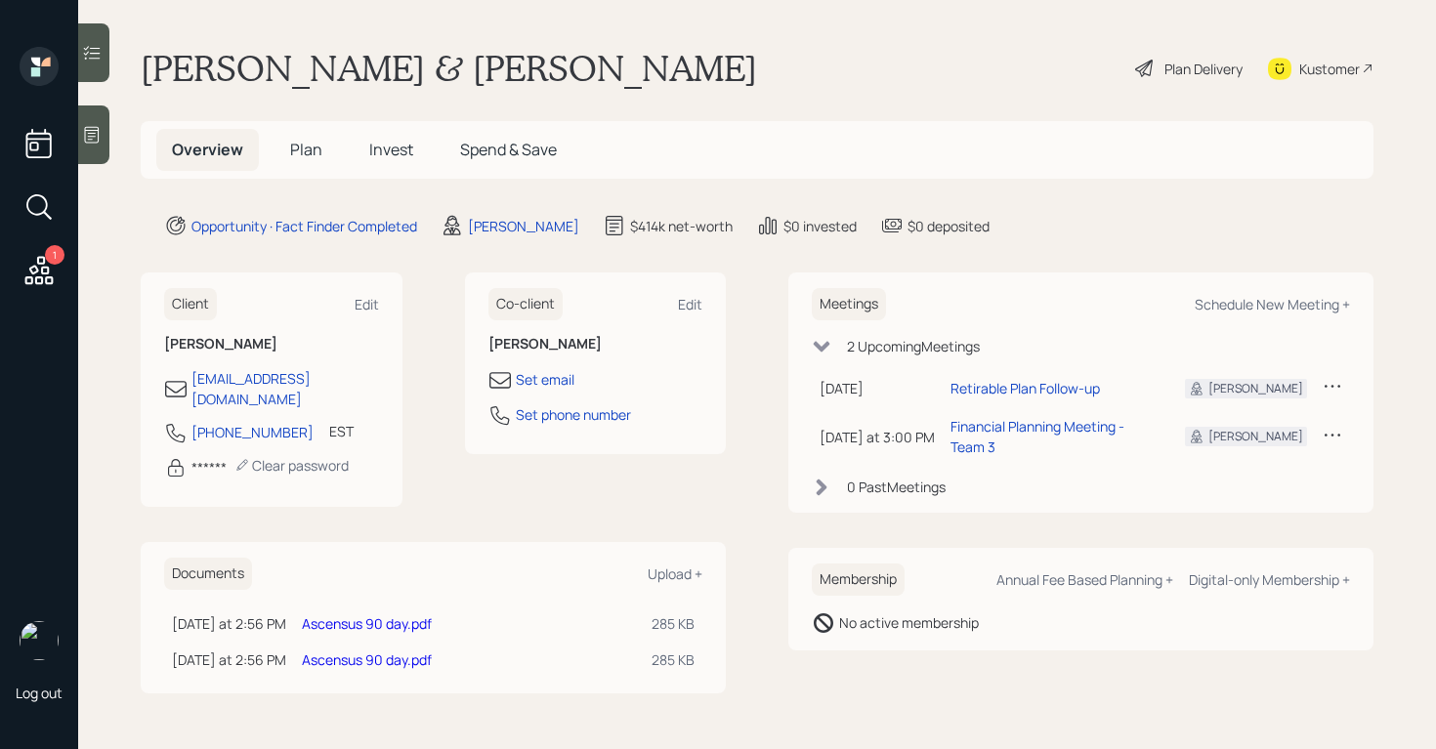
click at [1214, 74] on div "Plan Delivery" at bounding box center [1203, 69] width 78 height 21
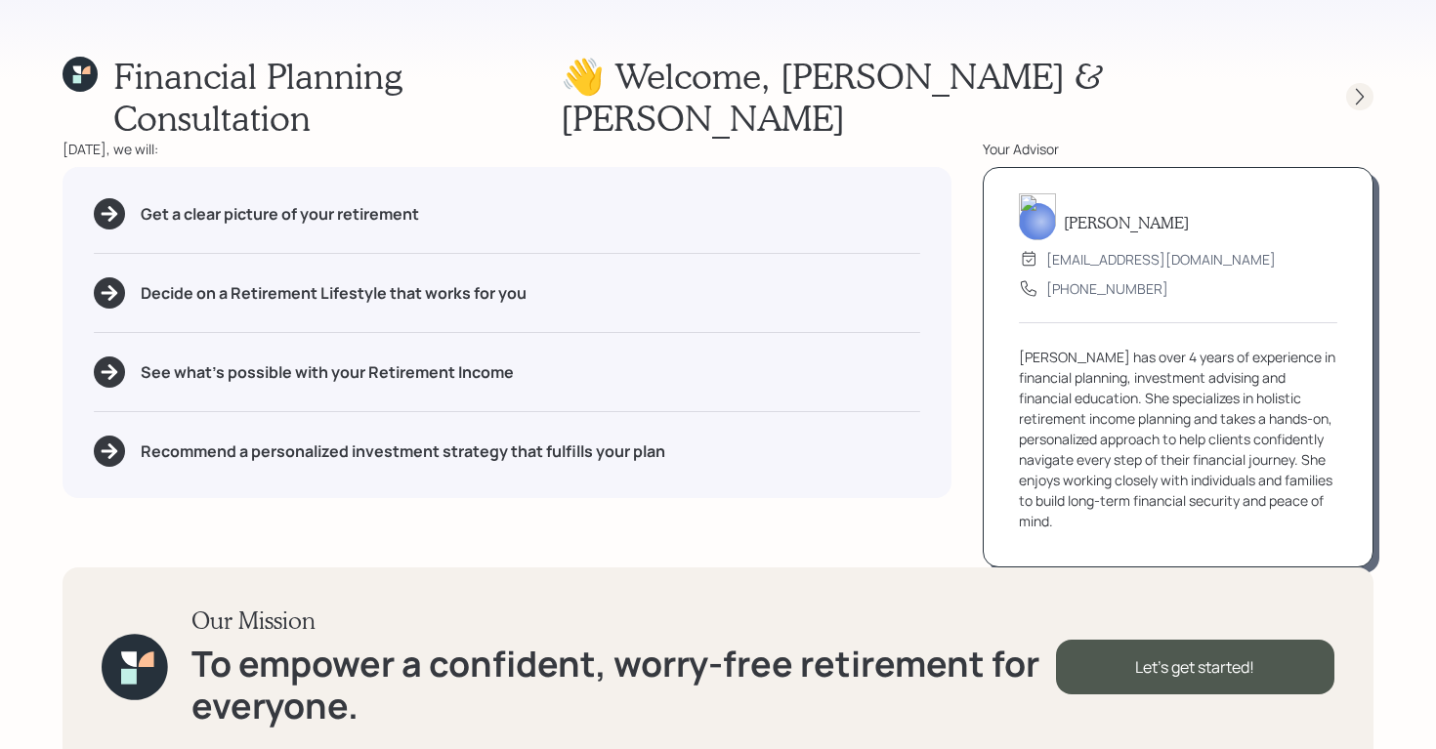
click at [1359, 87] on icon at bounding box center [1360, 97] width 20 height 20
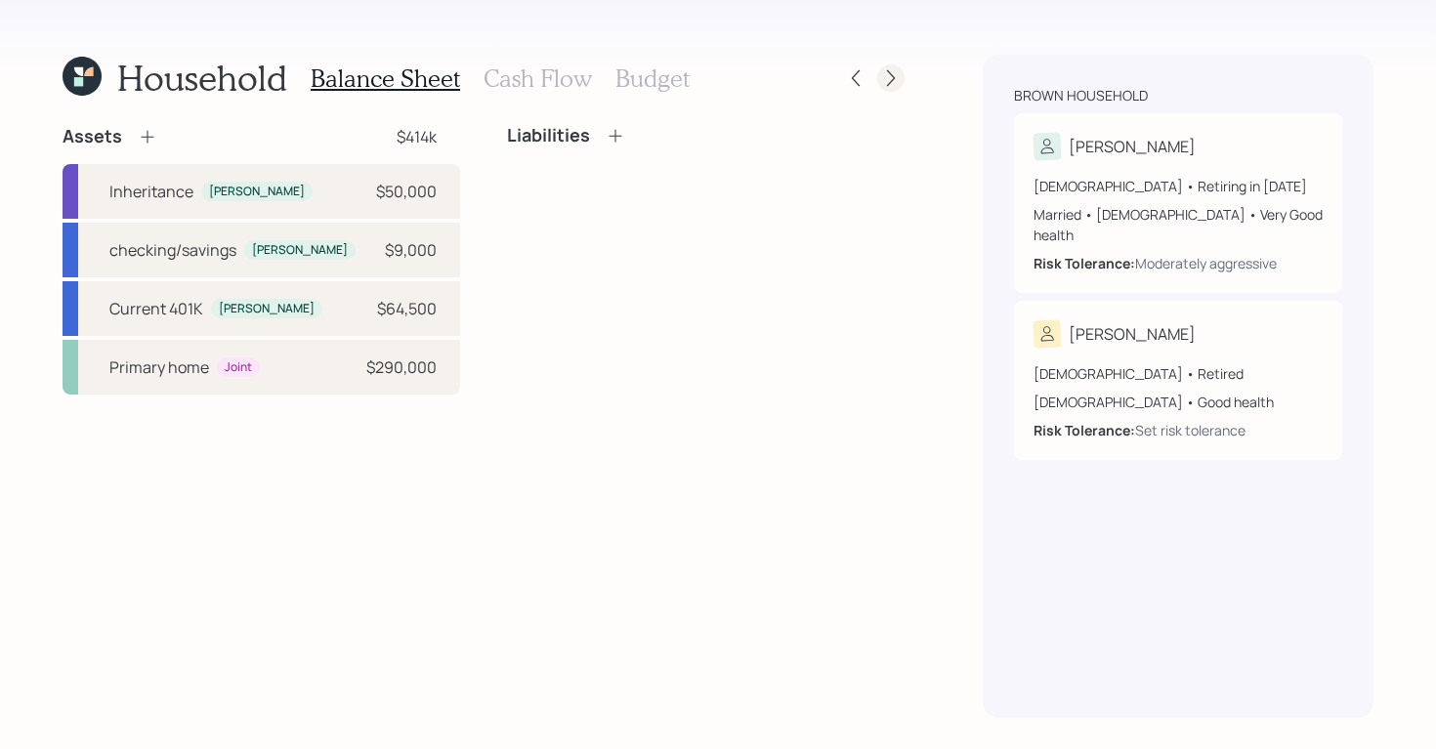
click at [897, 74] on icon at bounding box center [891, 78] width 20 height 20
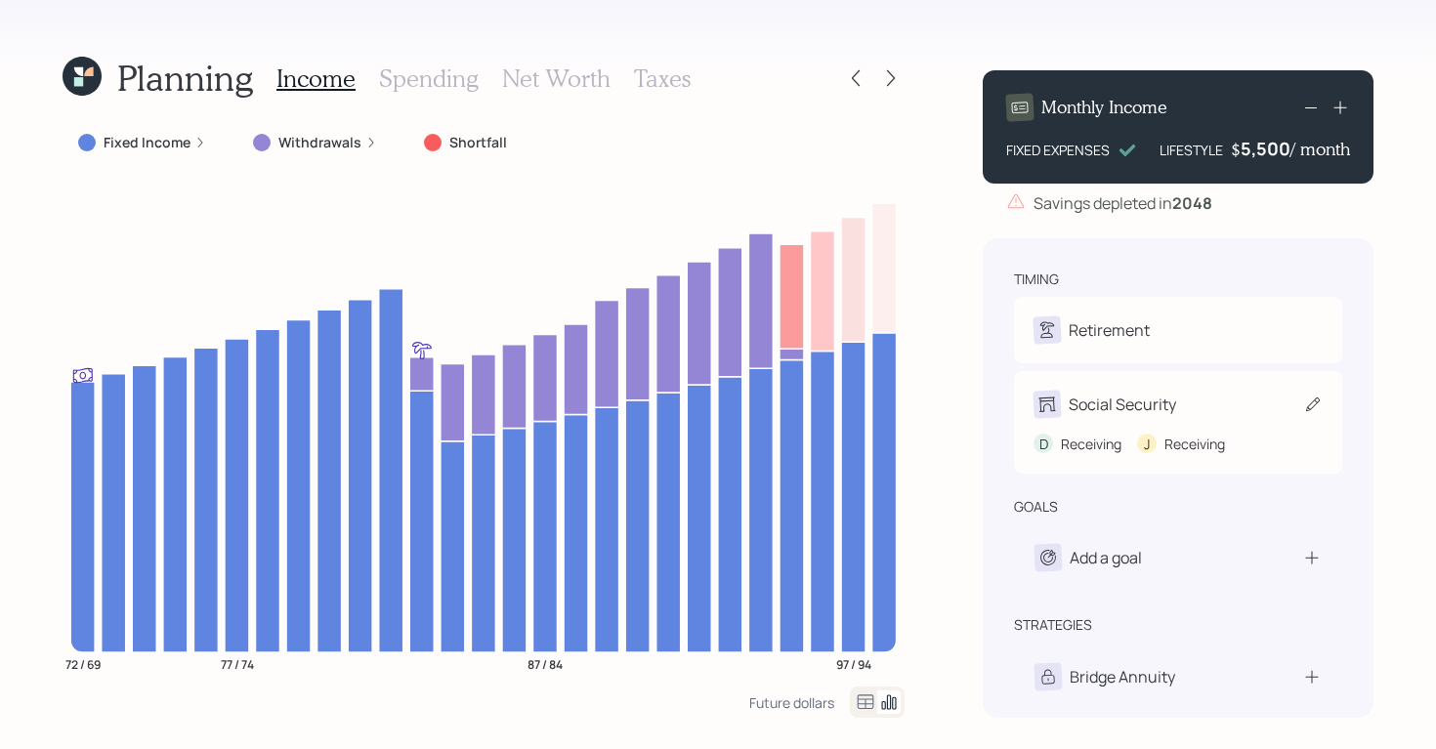
click at [1200, 414] on div "Social Security" at bounding box center [1177, 404] width 289 height 27
select select "5"
select select "3"
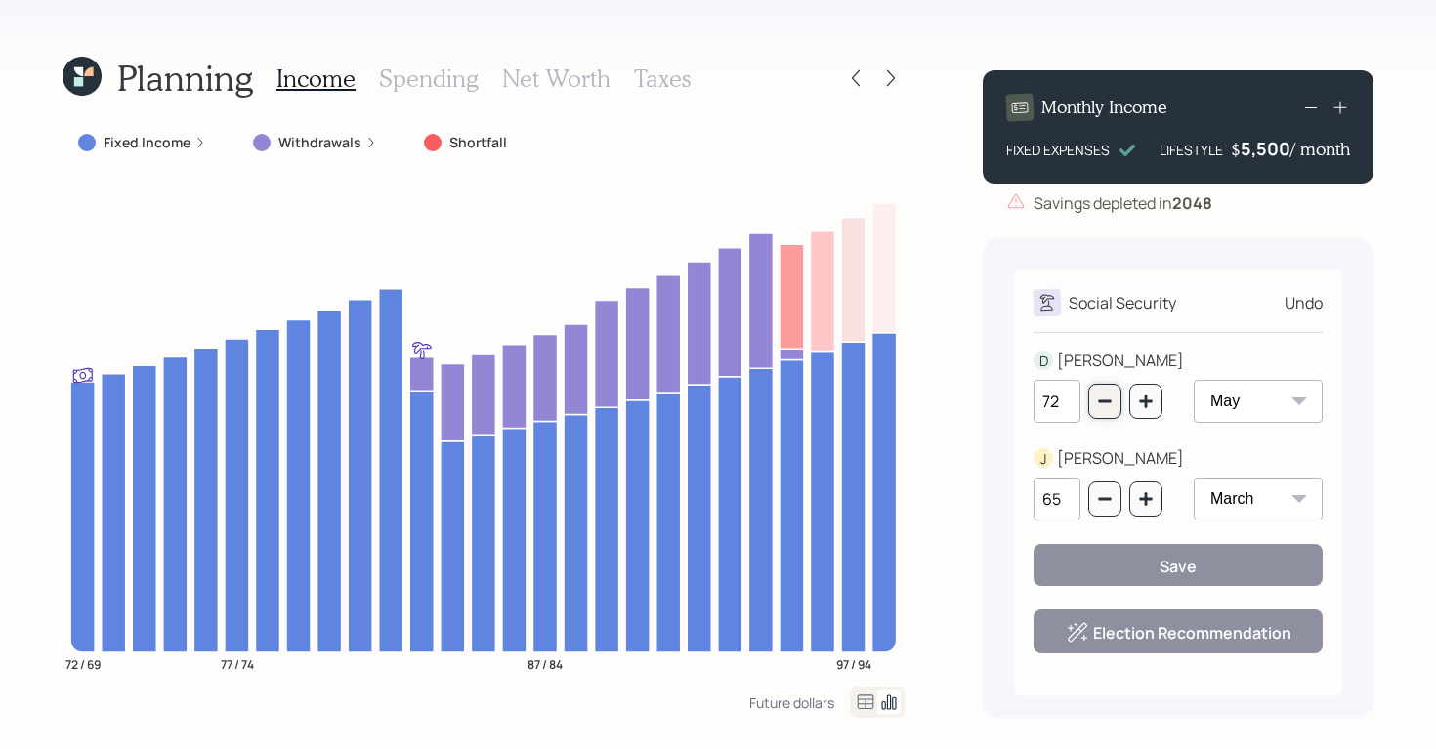
click at [1100, 410] on button "button" at bounding box center [1104, 401] width 33 height 35
type input "71"
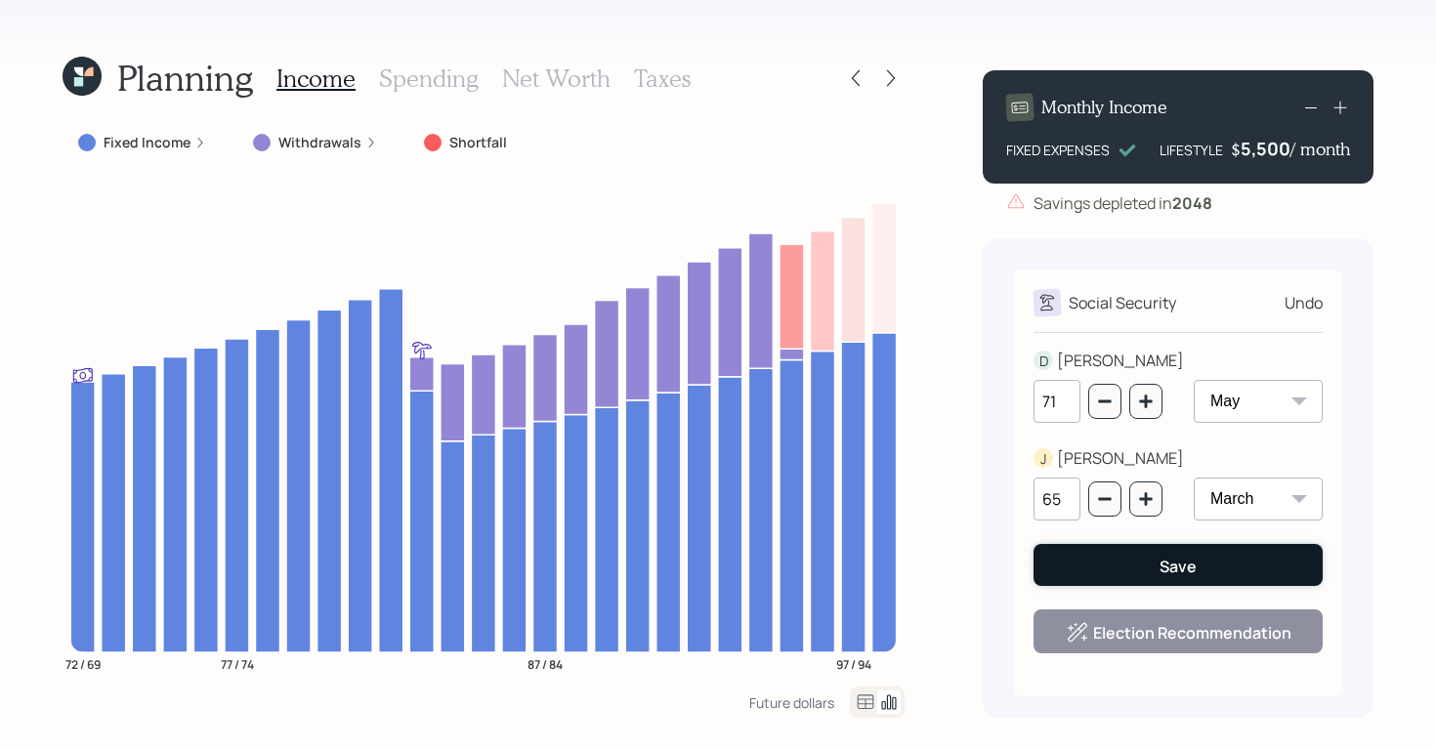
click at [1198, 563] on button "Save" at bounding box center [1177, 565] width 289 height 42
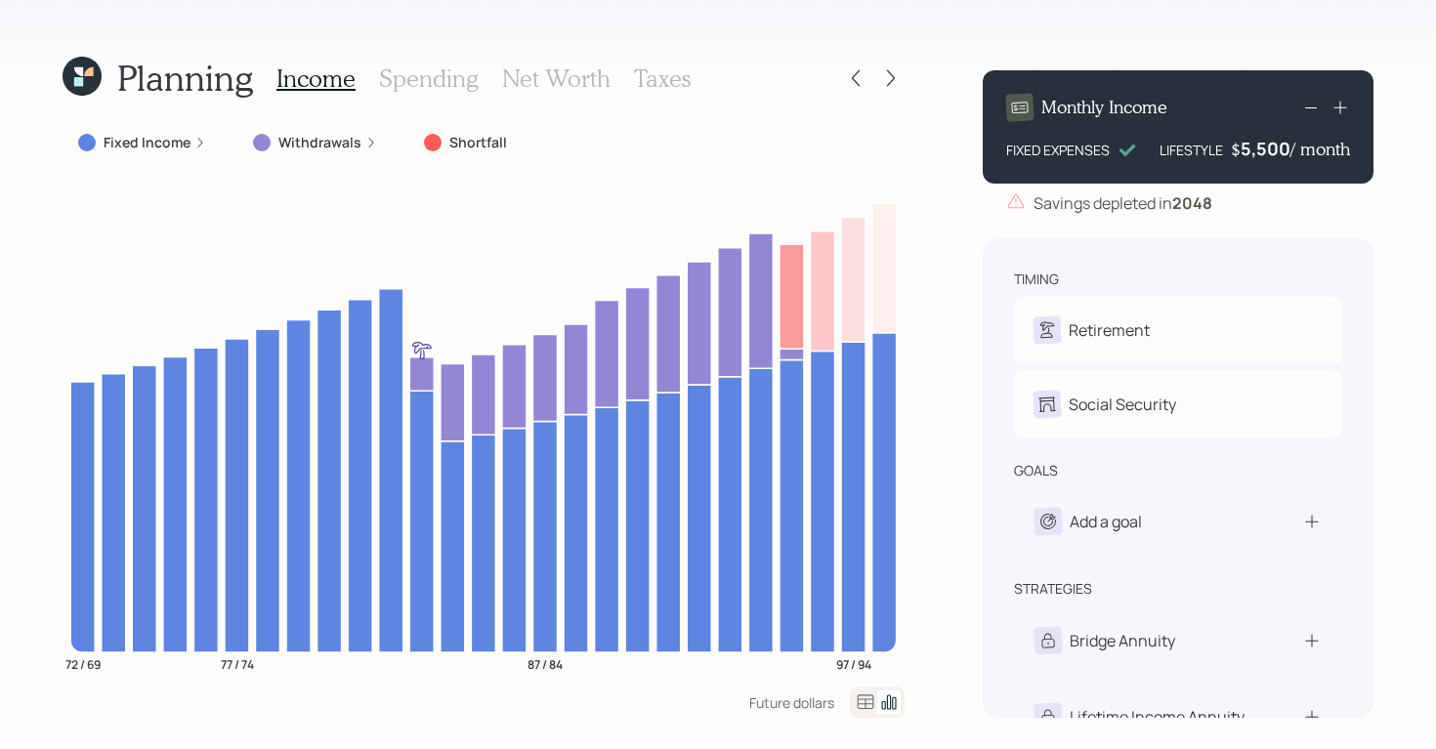
click at [127, 143] on label "Fixed Income" at bounding box center [147, 143] width 87 height 20
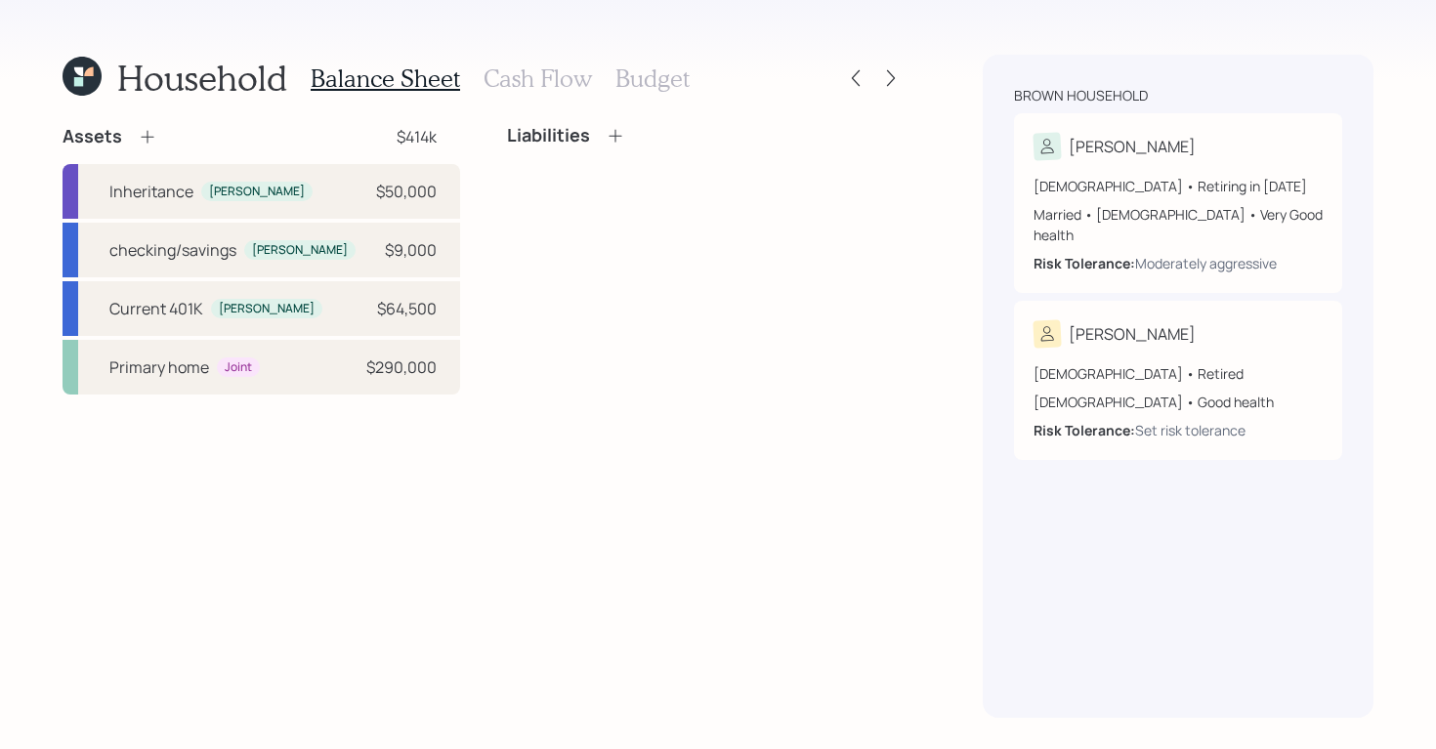
click at [63, 86] on icon at bounding box center [82, 76] width 39 height 39
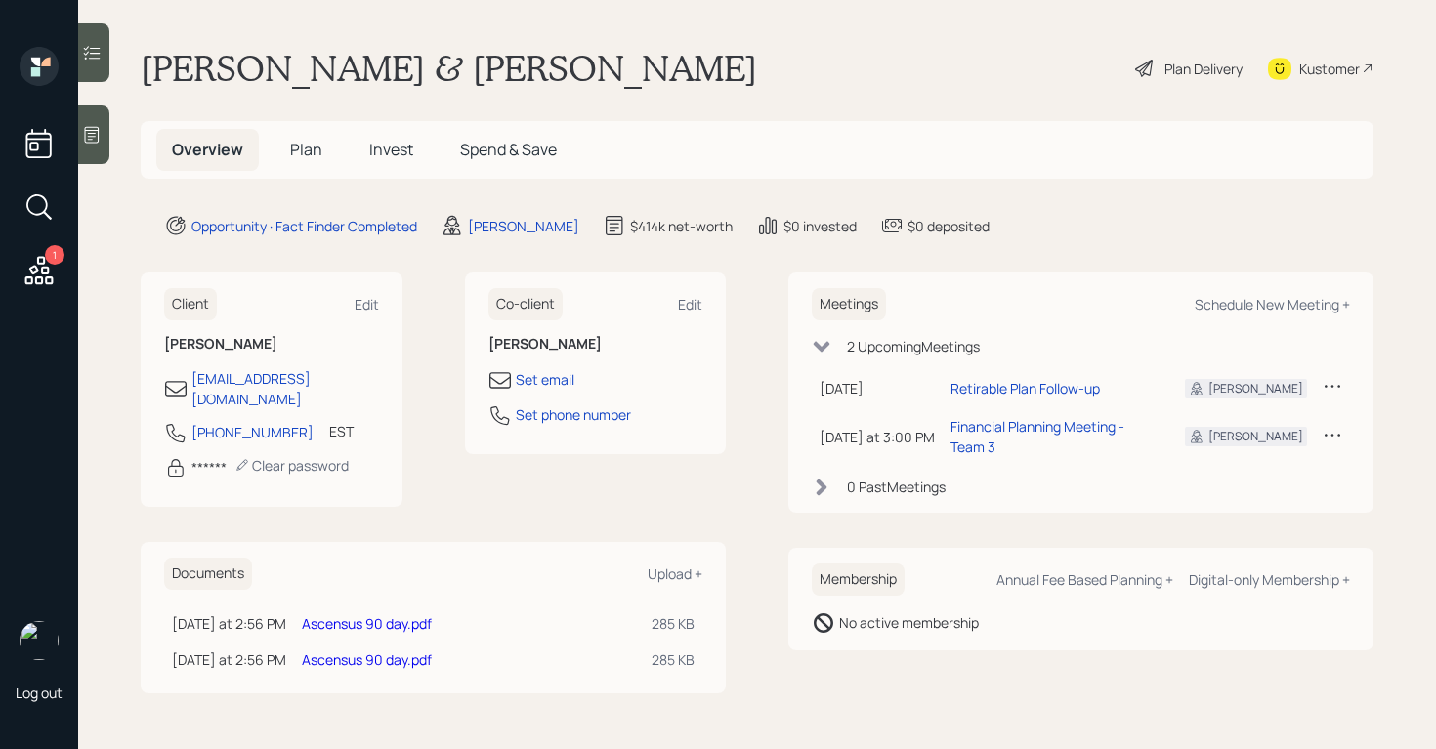
click at [310, 145] on span "Plan" at bounding box center [306, 149] width 32 height 21
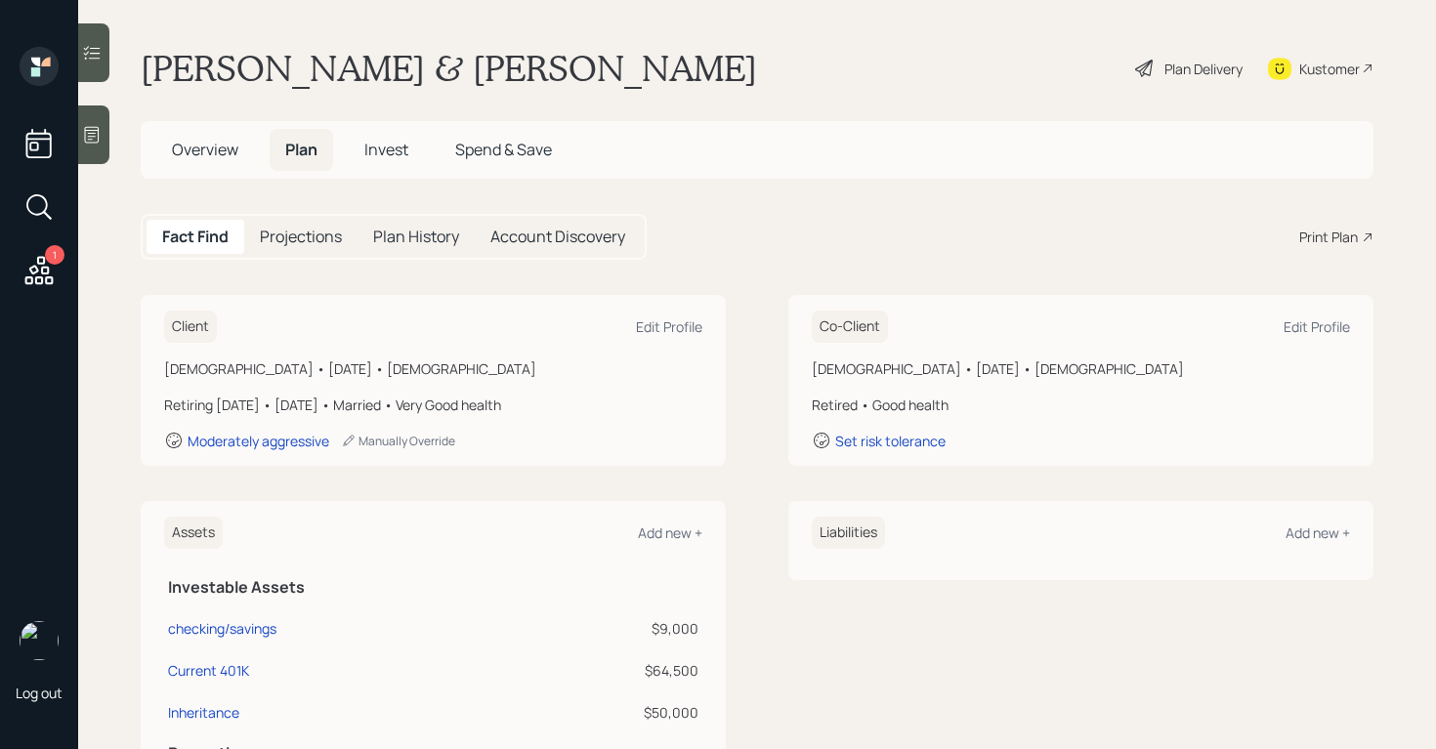
click at [1348, 231] on div "Print Plan" at bounding box center [1328, 237] width 59 height 21
click at [1303, 232] on div "Print Plan" at bounding box center [1328, 237] width 59 height 21
click at [1318, 243] on div "Print Plan" at bounding box center [1328, 237] width 59 height 21
click at [1172, 50] on div "Plan Delivery" at bounding box center [1188, 68] width 111 height 43
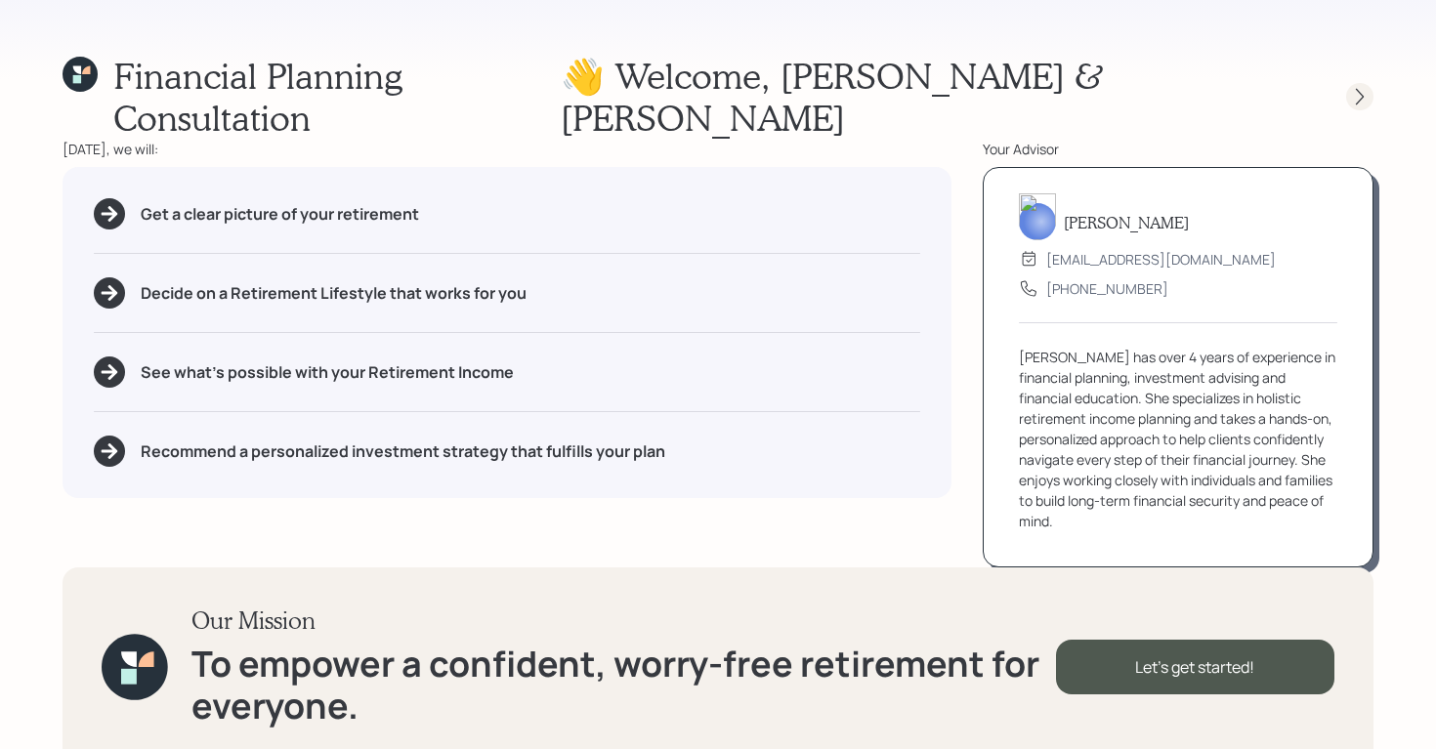
click at [1369, 83] on div at bounding box center [1359, 96] width 27 height 27
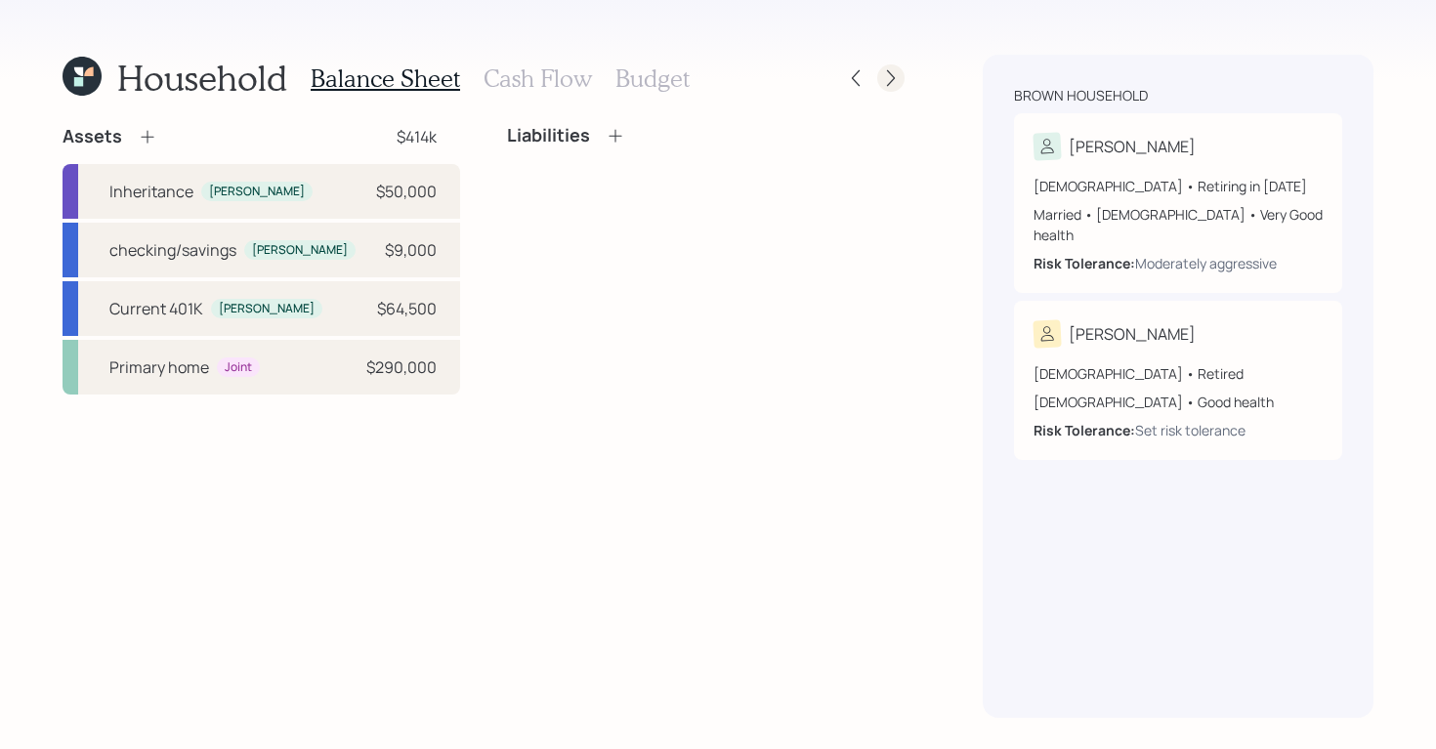
click at [892, 76] on icon at bounding box center [891, 78] width 8 height 17
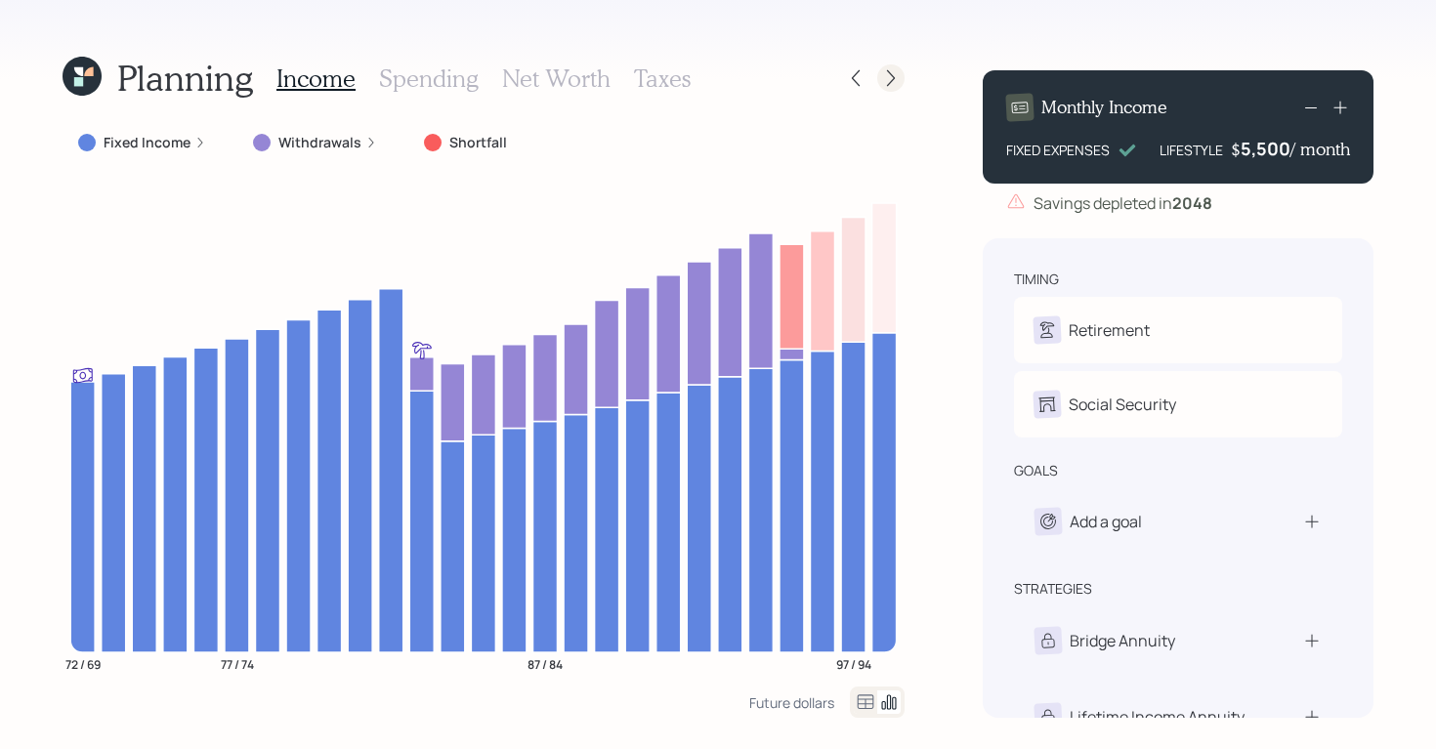
click at [891, 76] on icon at bounding box center [891, 78] width 20 height 20
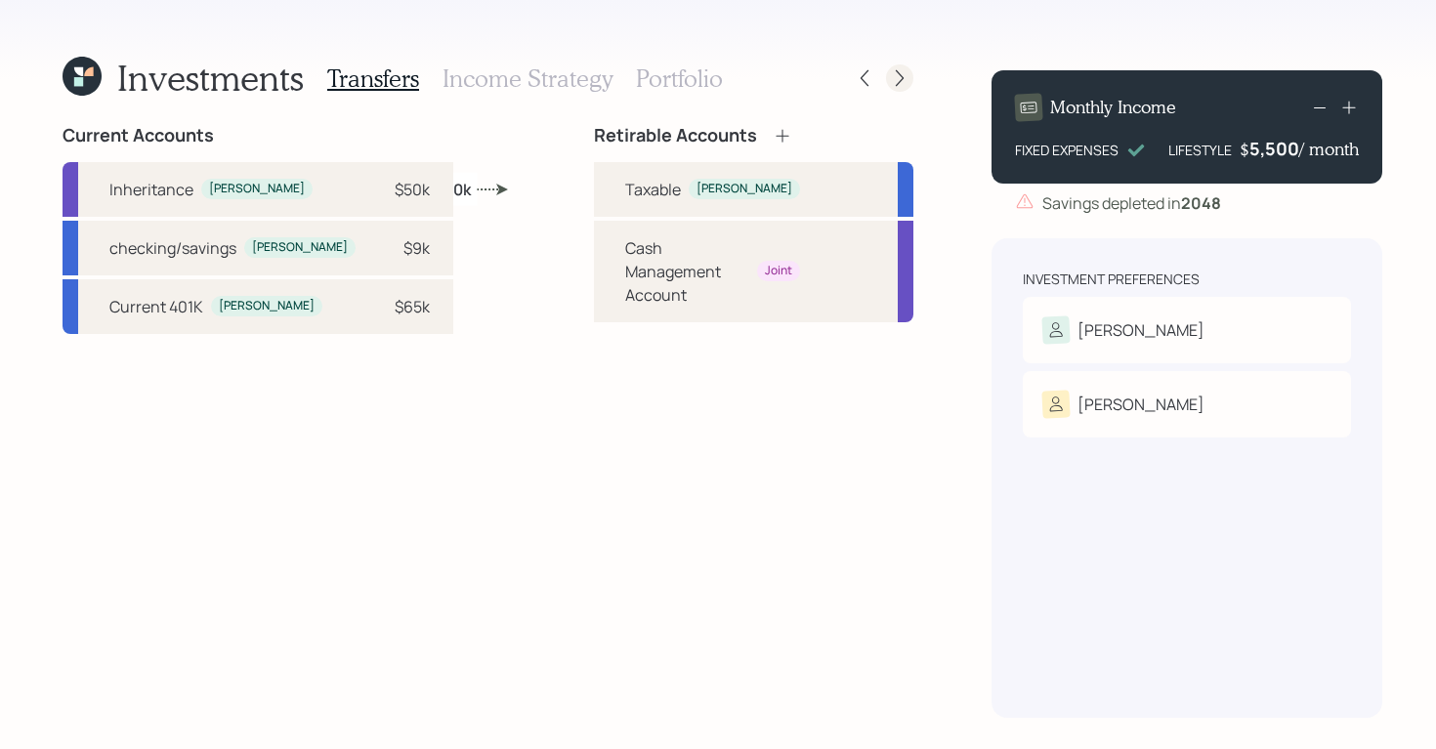
click at [892, 81] on icon at bounding box center [900, 78] width 20 height 20
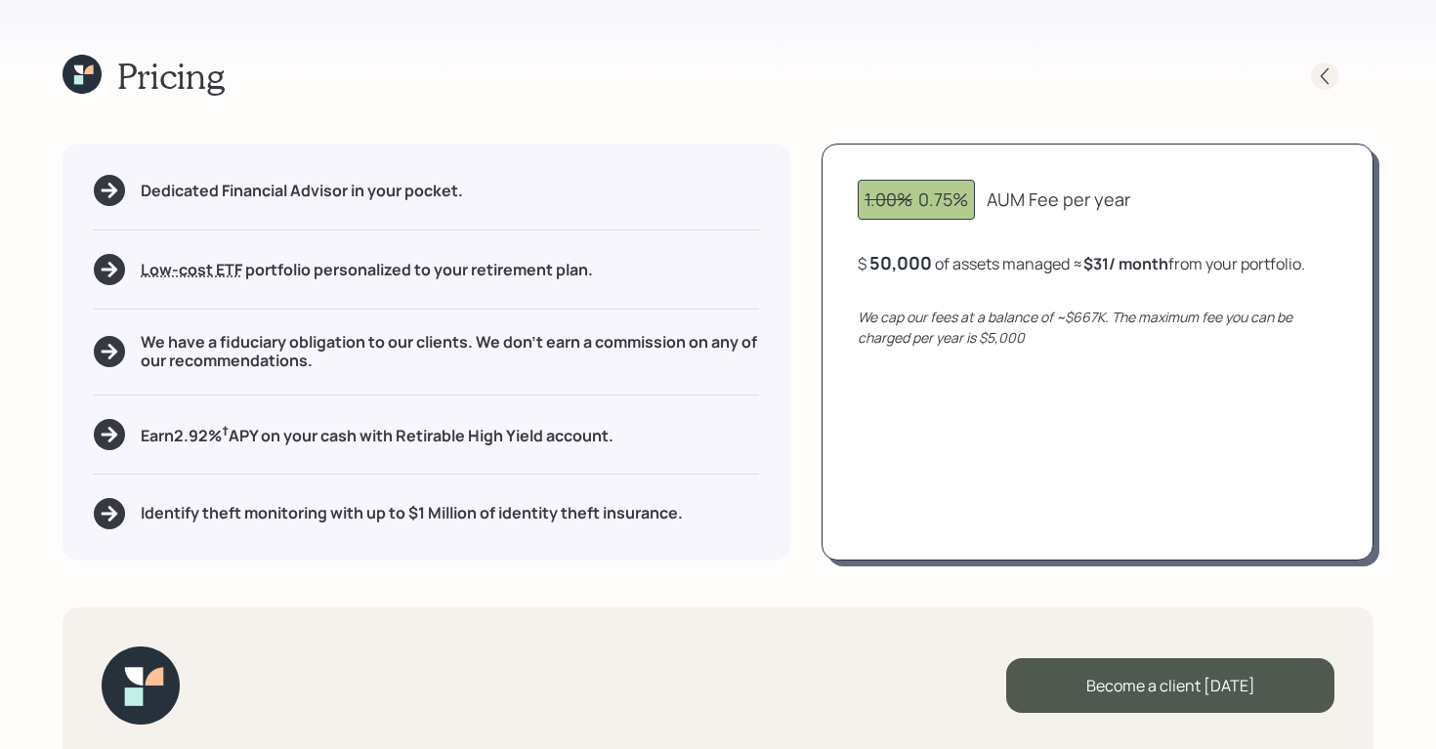
click at [1315, 75] on icon at bounding box center [1324, 76] width 20 height 20
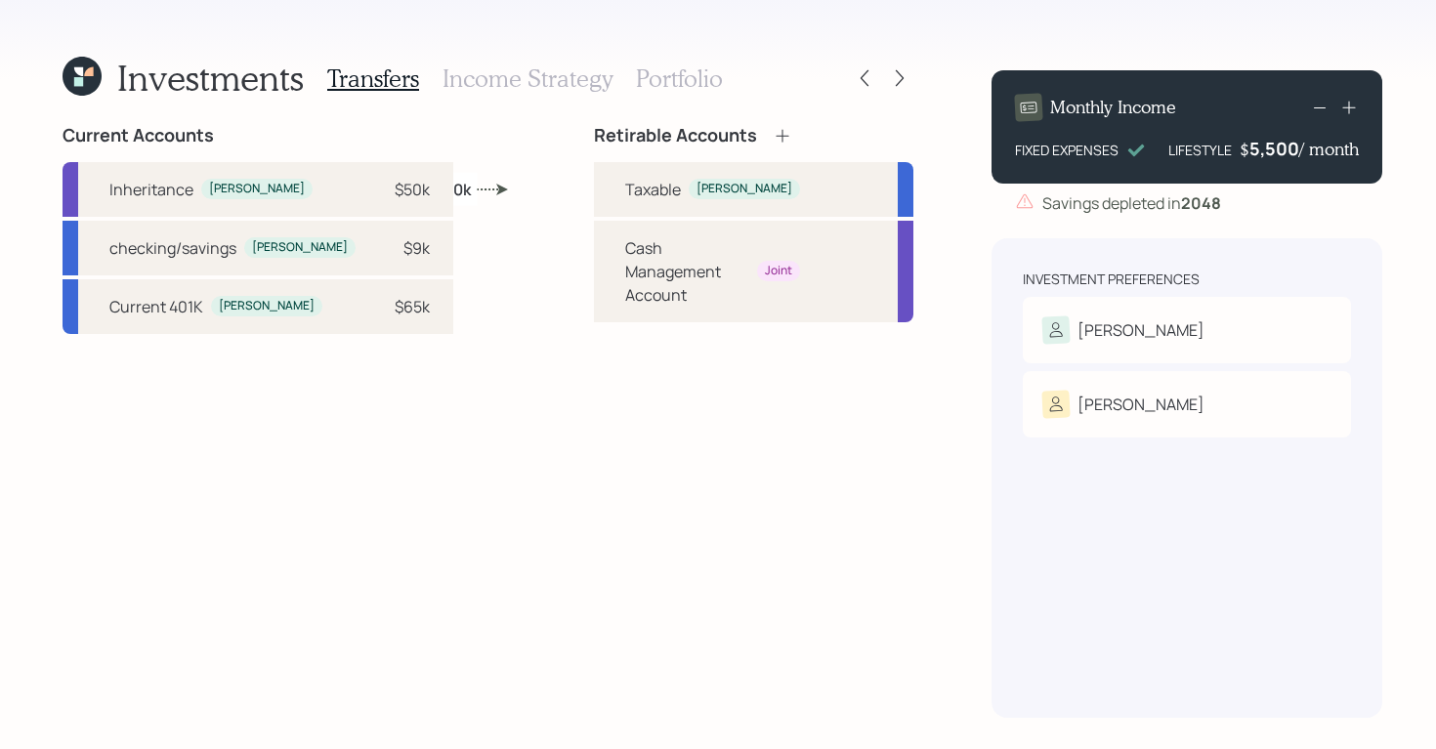
click at [521, 78] on h3 "Income Strategy" at bounding box center [527, 78] width 170 height 28
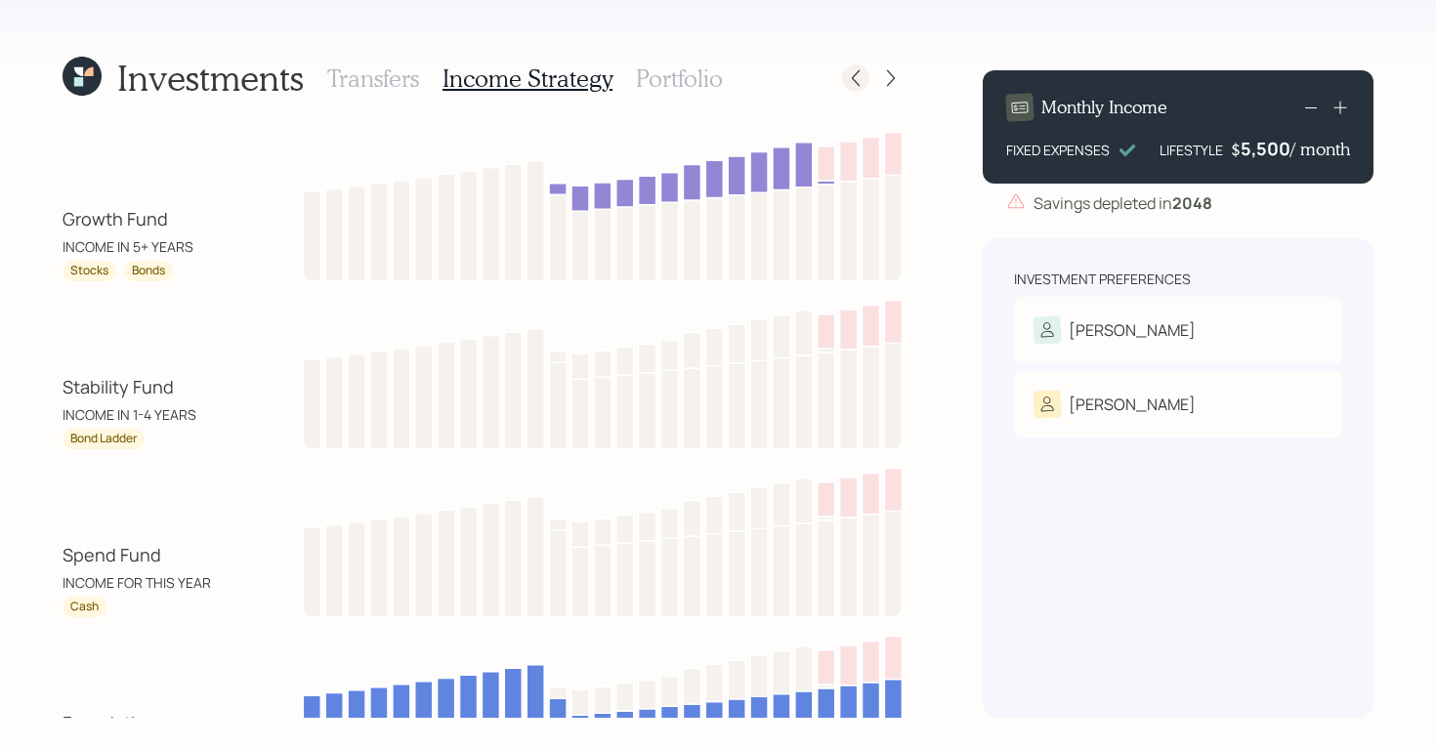
click at [846, 84] on icon at bounding box center [856, 78] width 20 height 20
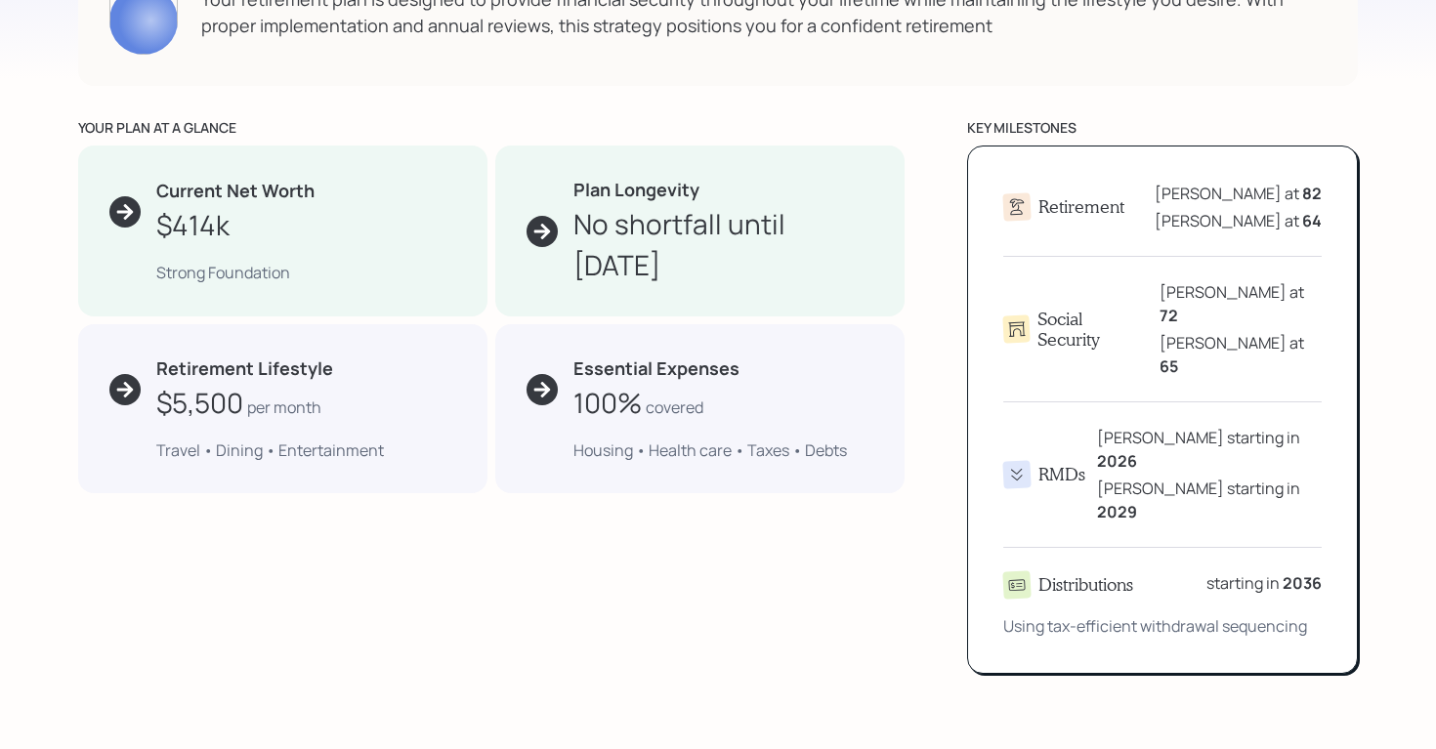
scroll to position [1036, 0]
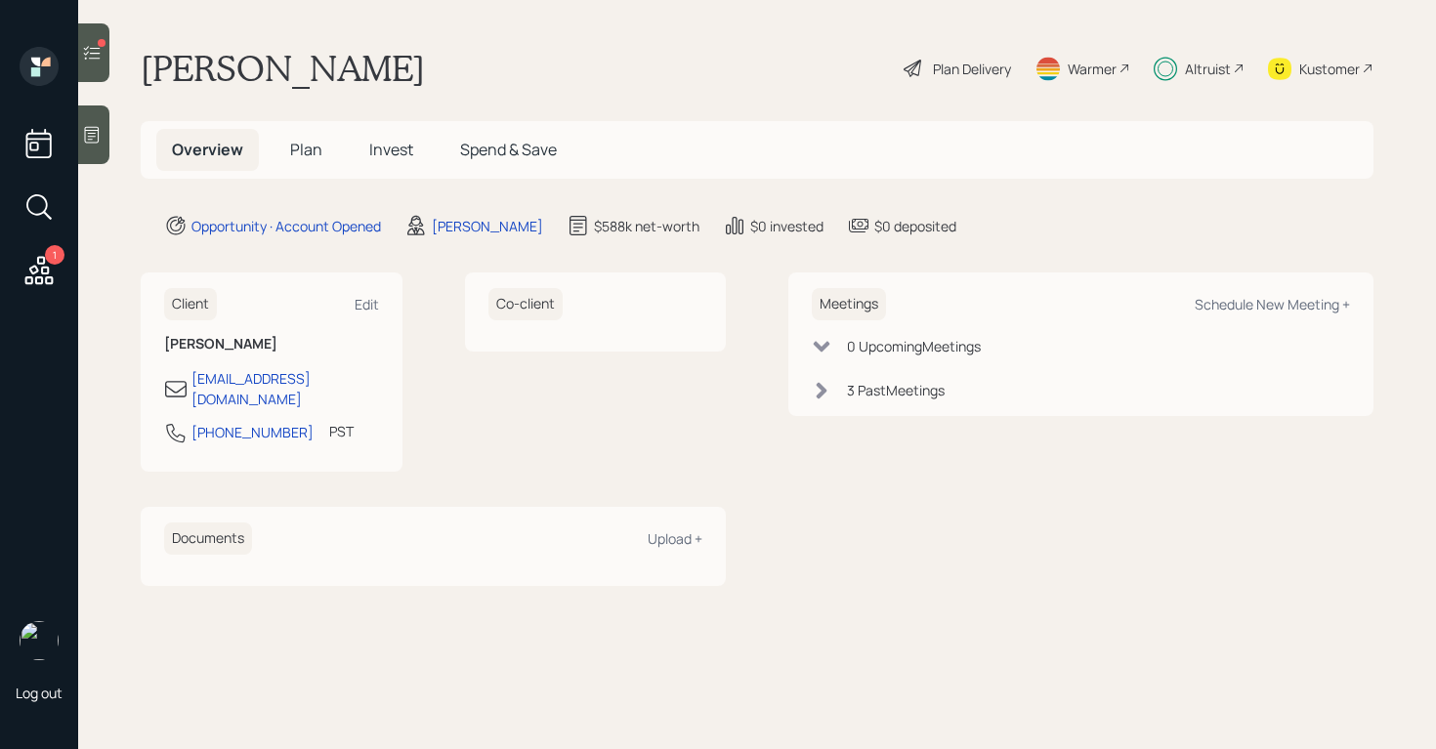
click at [952, 68] on div "Plan Delivery" at bounding box center [972, 69] width 78 height 21
